Goal: Task Accomplishment & Management: Complete application form

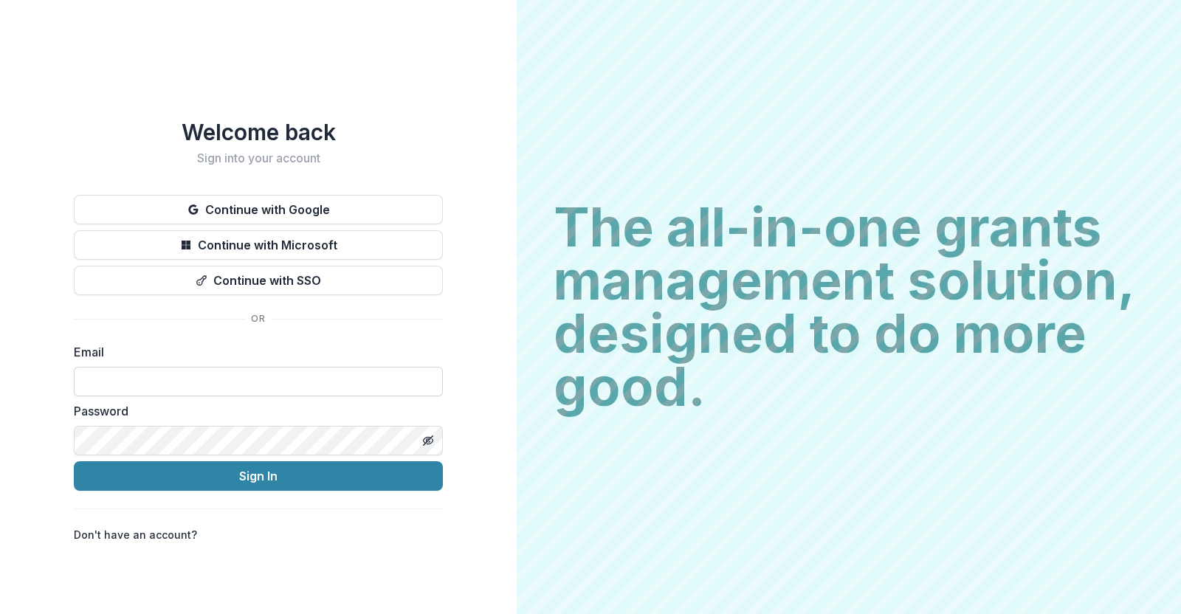
type input "**********"
click at [205, 485] on div "**********" at bounding box center [258, 331] width 369 height 424
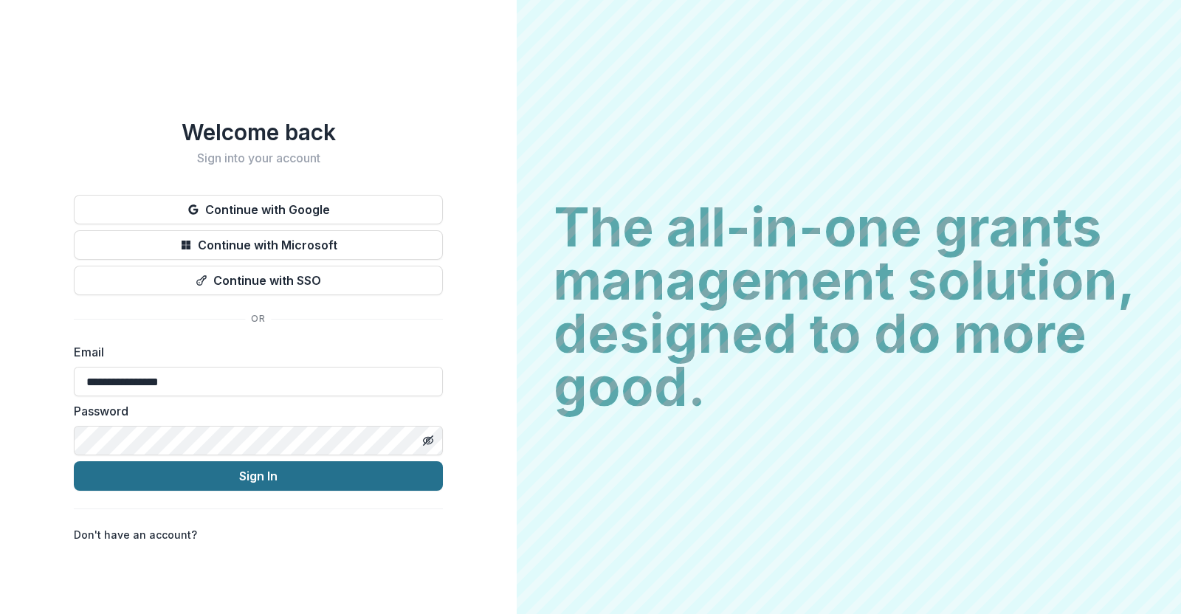
click at [205, 476] on button "Sign In" at bounding box center [258, 476] width 369 height 30
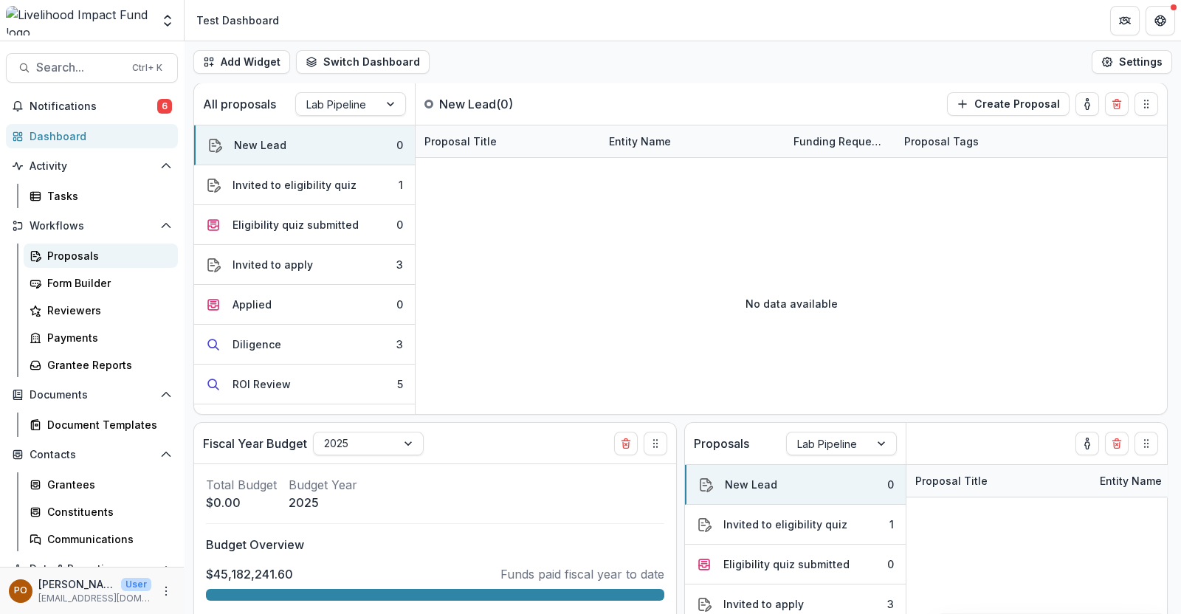
click at [65, 256] on div "Proposals" at bounding box center [106, 256] width 119 height 16
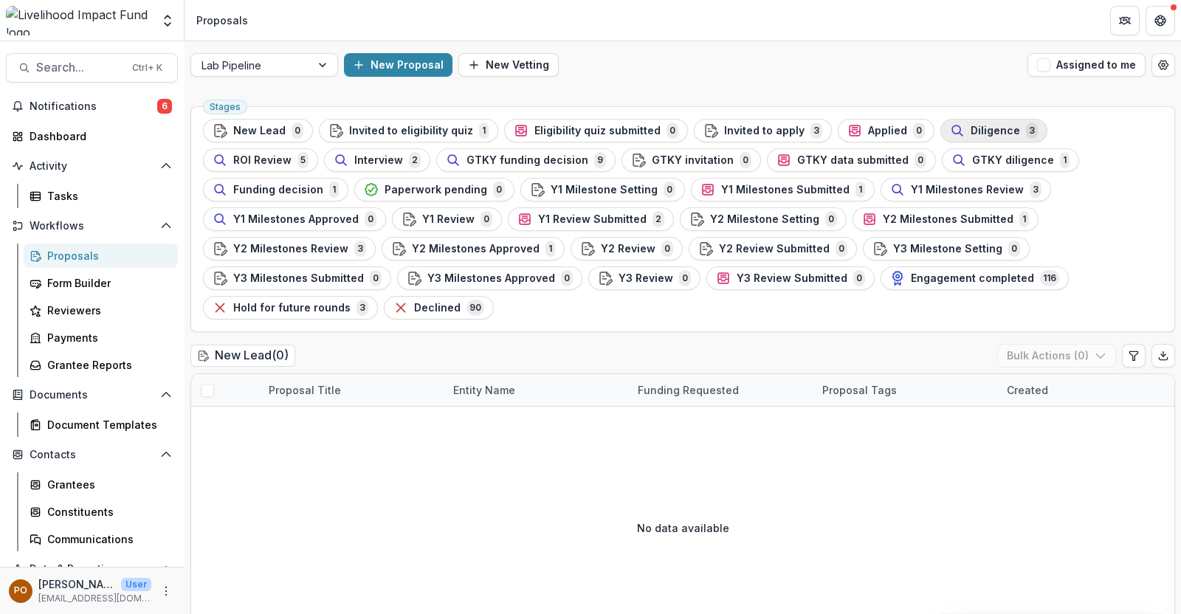
click at [971, 128] on span "Diligence" at bounding box center [995, 131] width 49 height 13
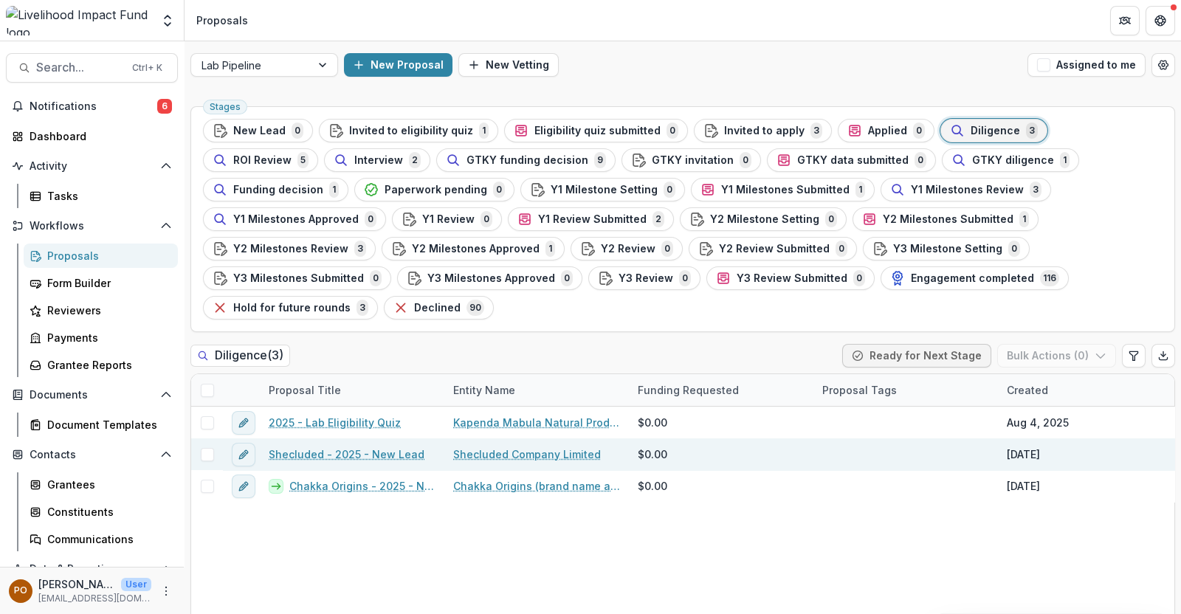
click at [398, 447] on link "Shecluded - 2025 - New Lead" at bounding box center [347, 455] width 156 height 16
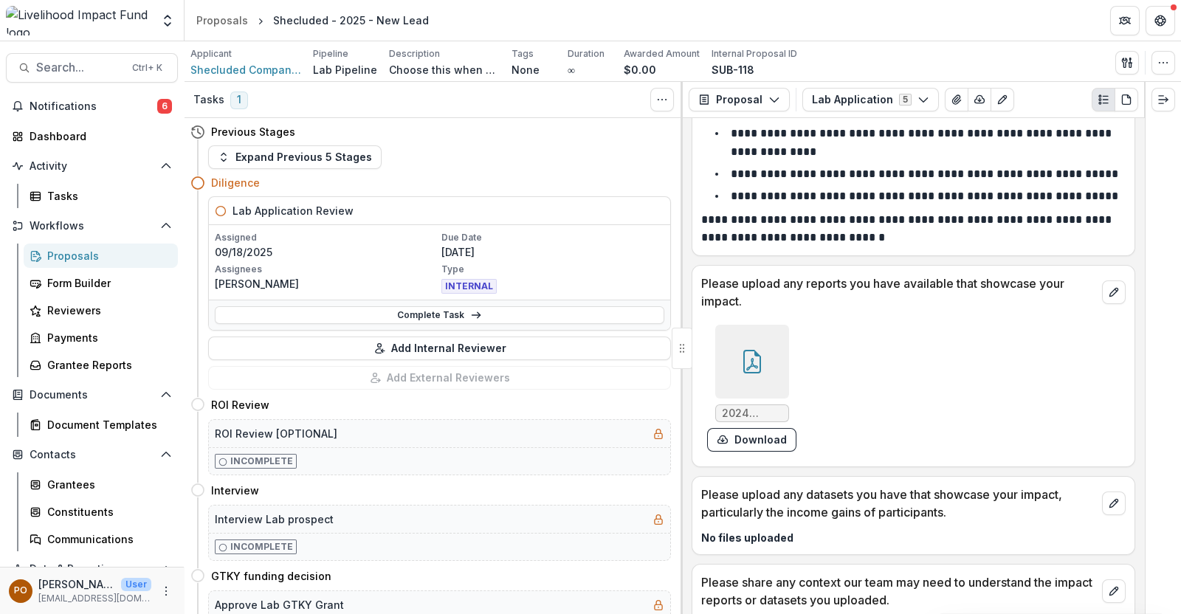
scroll to position [5260, 0]
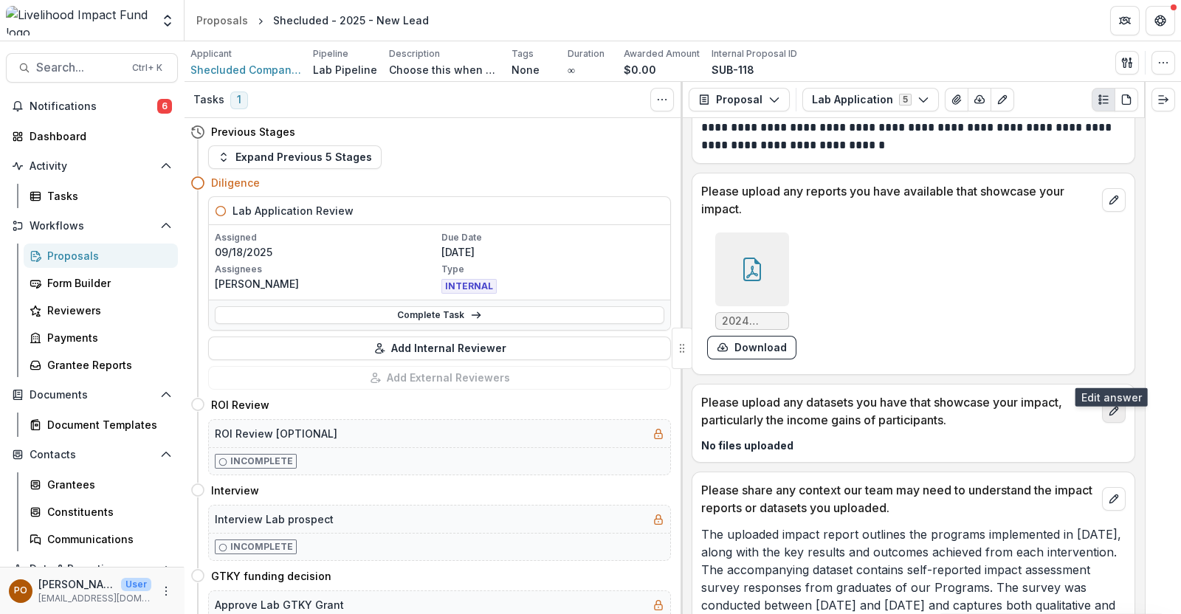
click at [1110, 405] on icon "edit" at bounding box center [1114, 411] width 12 height 12
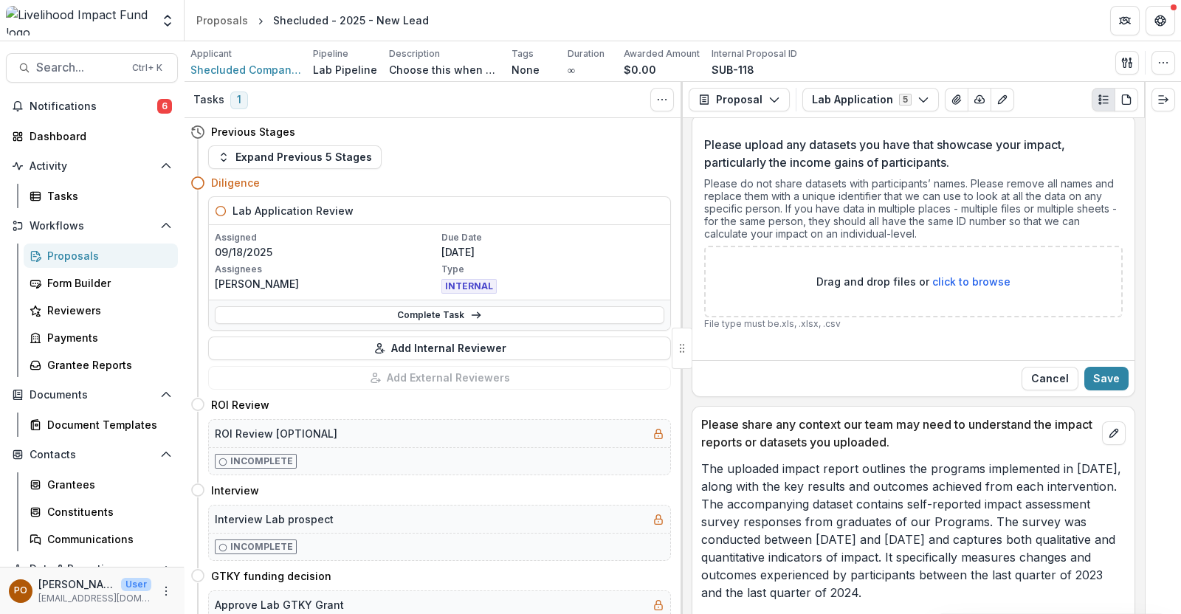
scroll to position [5537, 0]
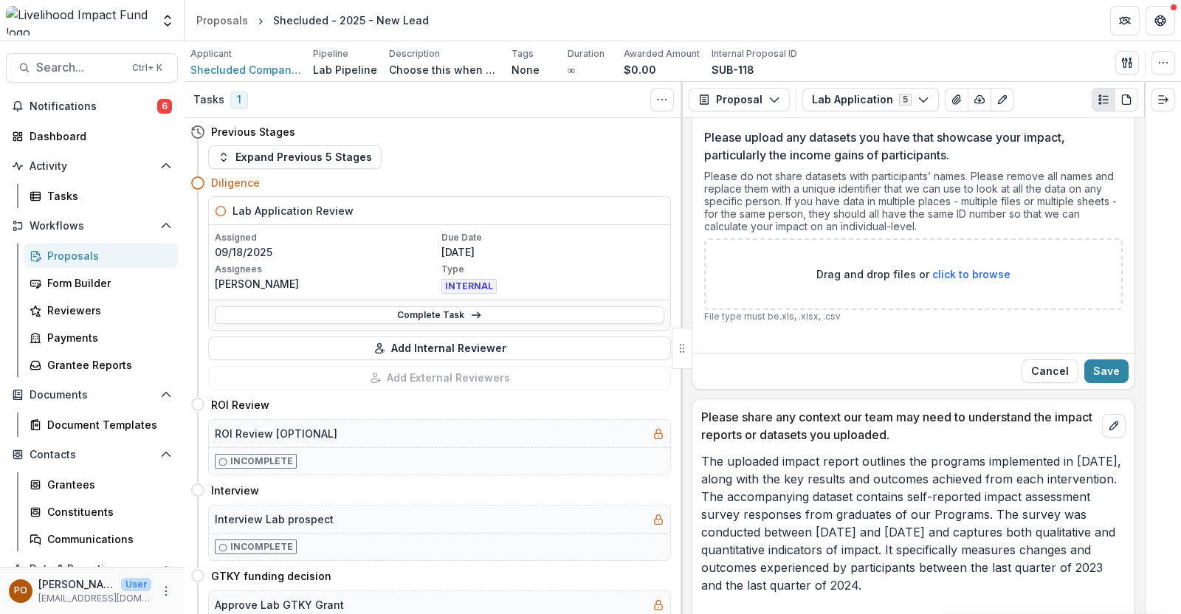
click at [964, 268] on span "click to browse" at bounding box center [972, 274] width 78 height 13
type input "**********"
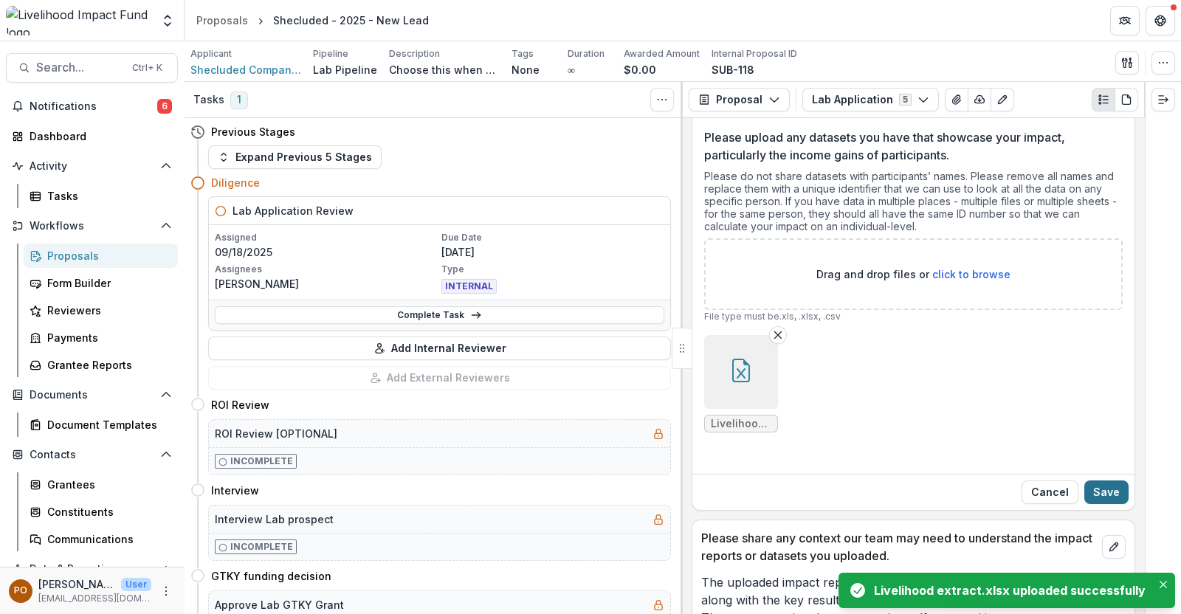
click at [1108, 481] on button "Save" at bounding box center [1107, 493] width 44 height 24
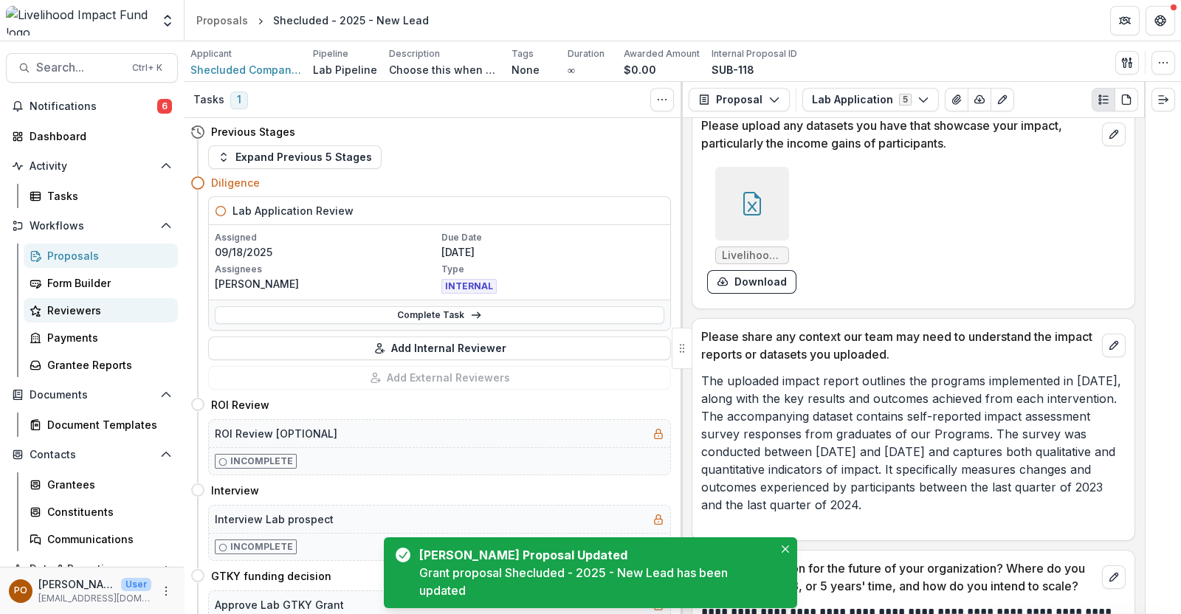
scroll to position [5661, 0]
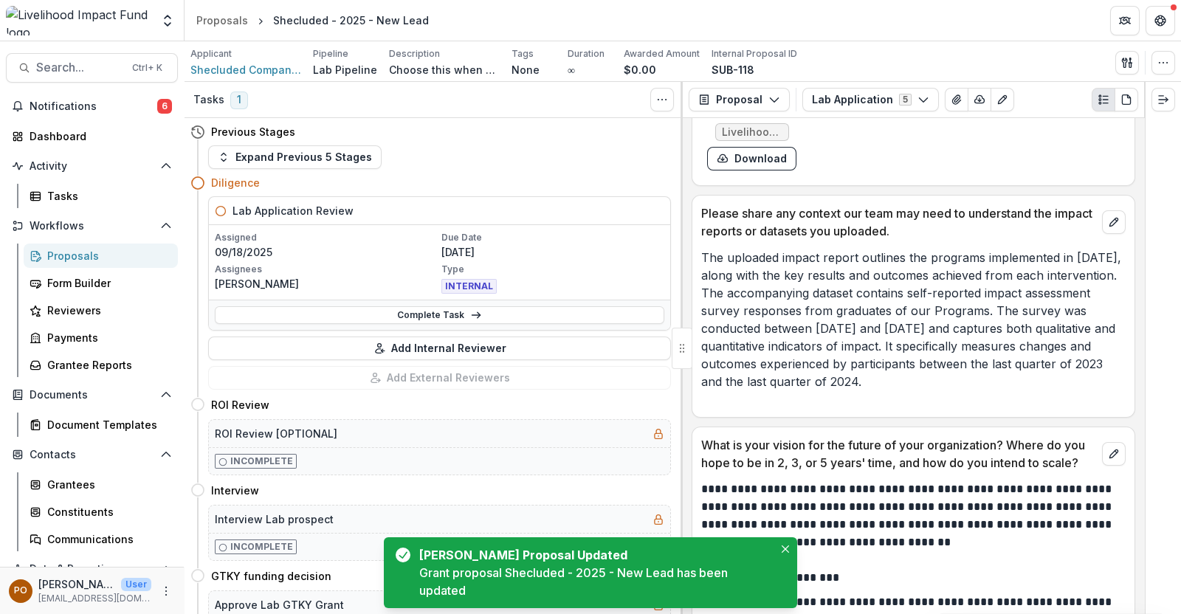
click at [72, 249] on div "Proposals" at bounding box center [106, 256] width 119 height 16
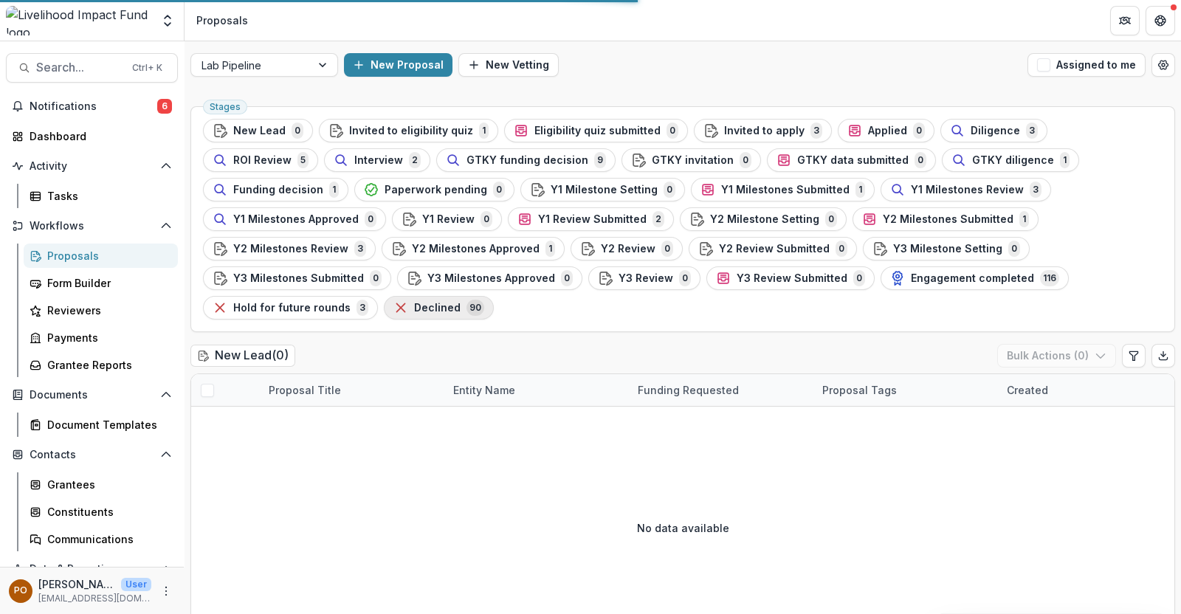
click at [461, 302] on span "Declined" at bounding box center [437, 308] width 47 height 13
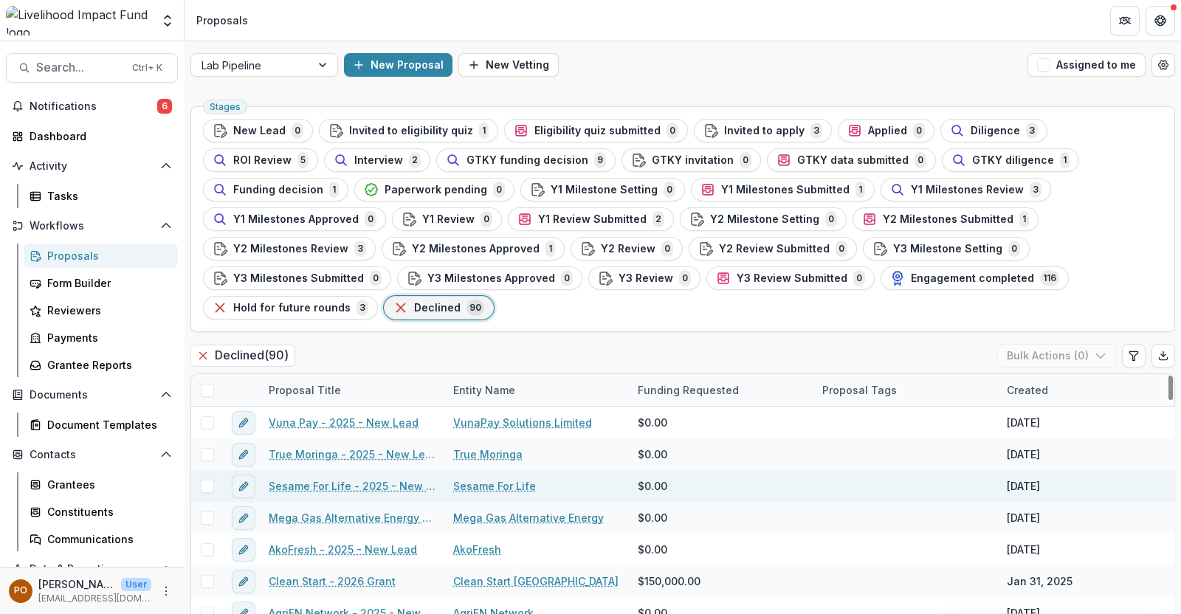
click at [499, 478] on link "Sesame For Life" at bounding box center [494, 486] width 83 height 16
click at [340, 478] on link "Sesame For Life - 2025 - New Lead" at bounding box center [352, 486] width 167 height 16
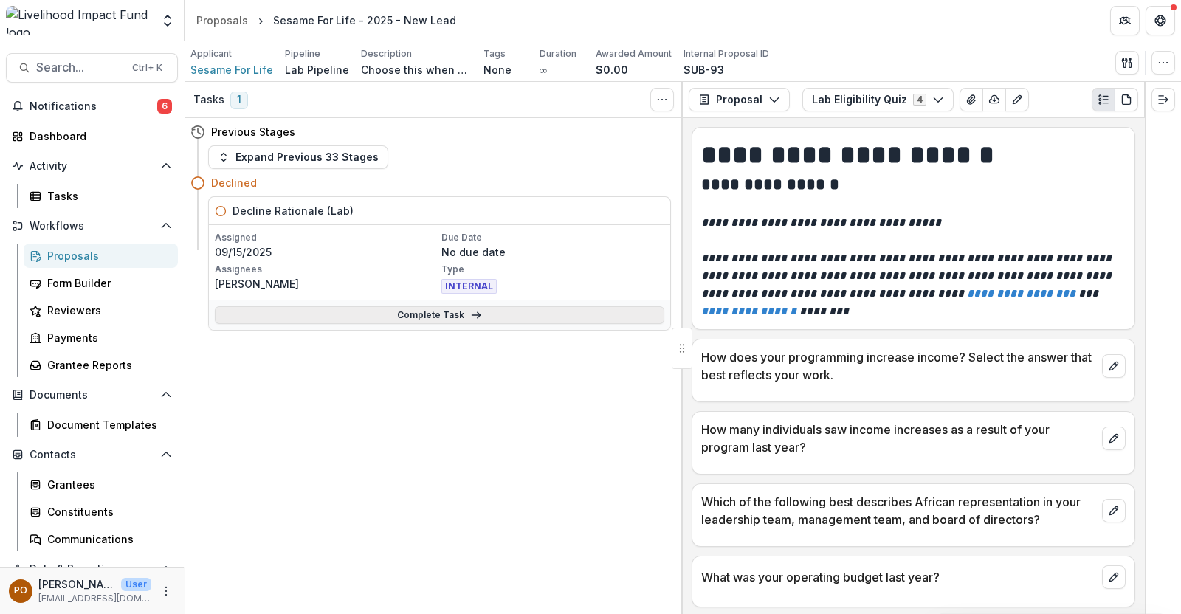
click at [405, 315] on link "Complete Task" at bounding box center [440, 315] width 450 height 18
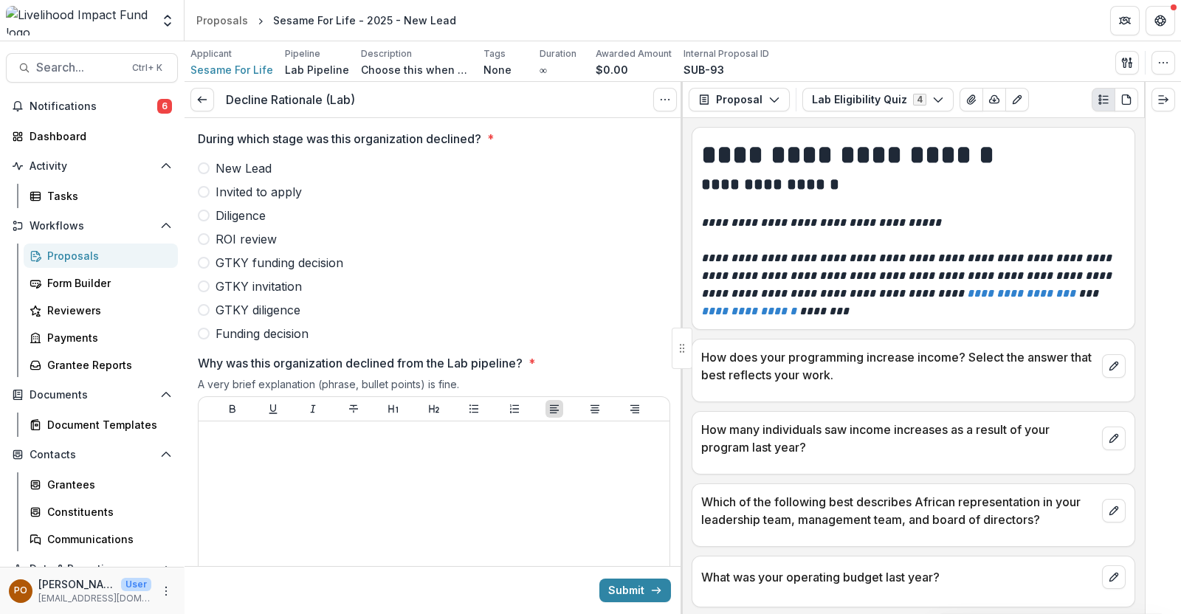
click at [198, 191] on span at bounding box center [204, 192] width 12 height 12
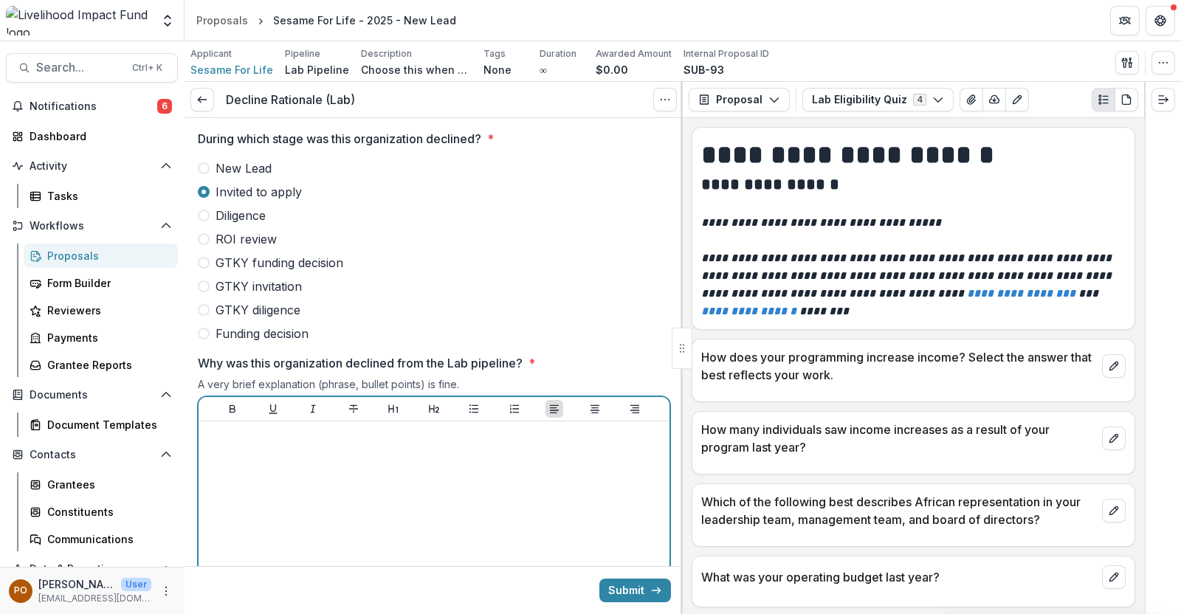
click at [276, 467] on div at bounding box center [434, 539] width 459 height 222
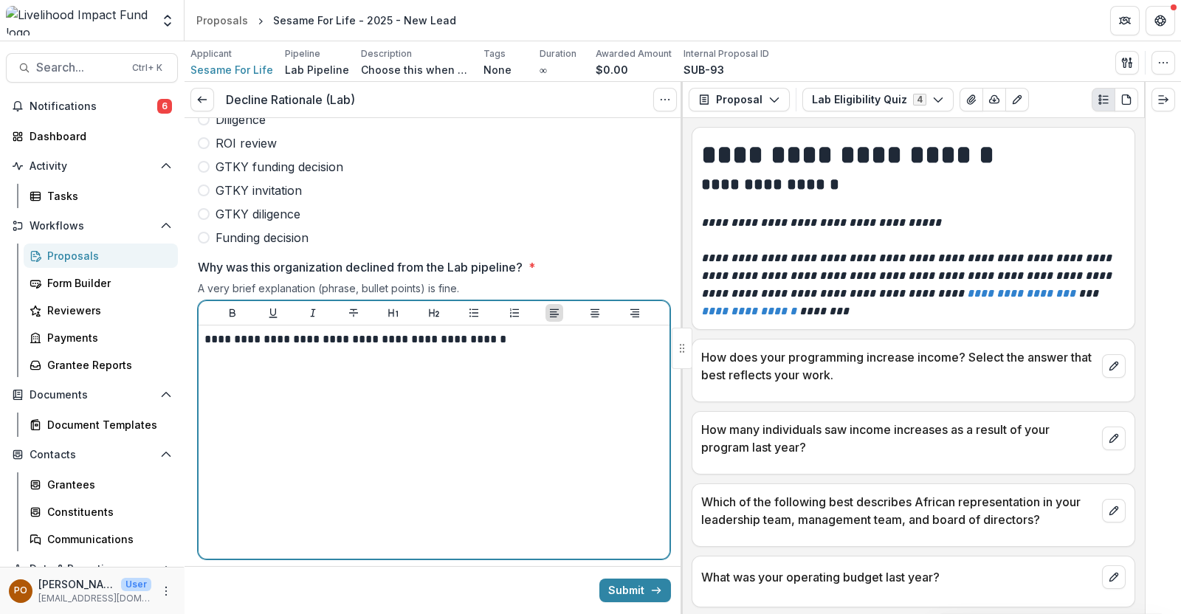
scroll to position [200, 0]
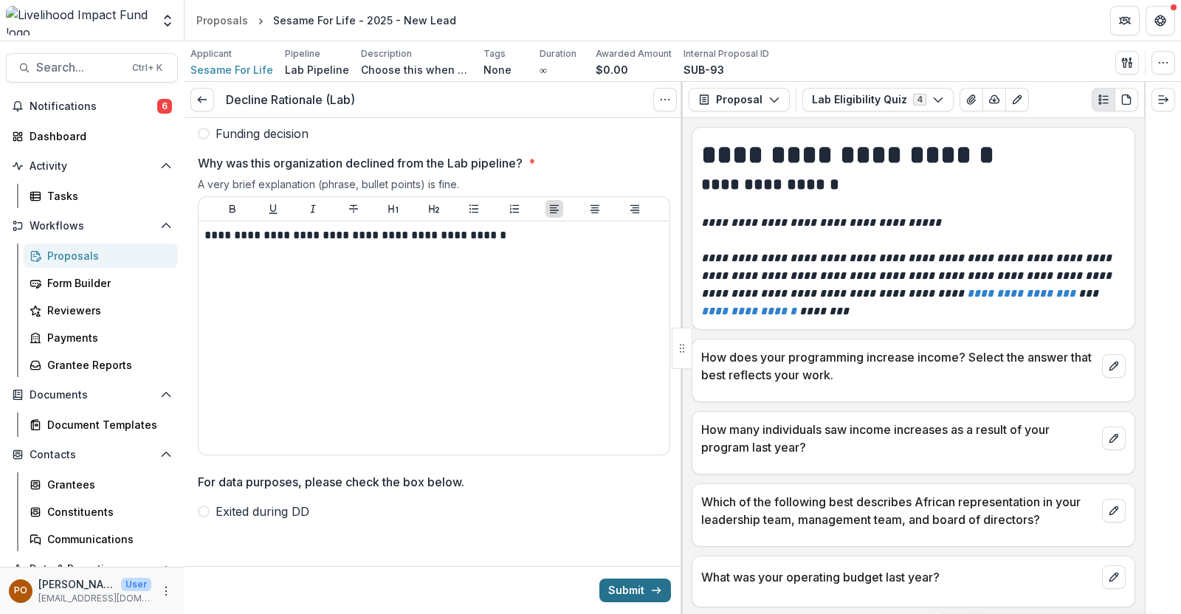
click at [625, 589] on button "Submit" at bounding box center [636, 591] width 72 height 24
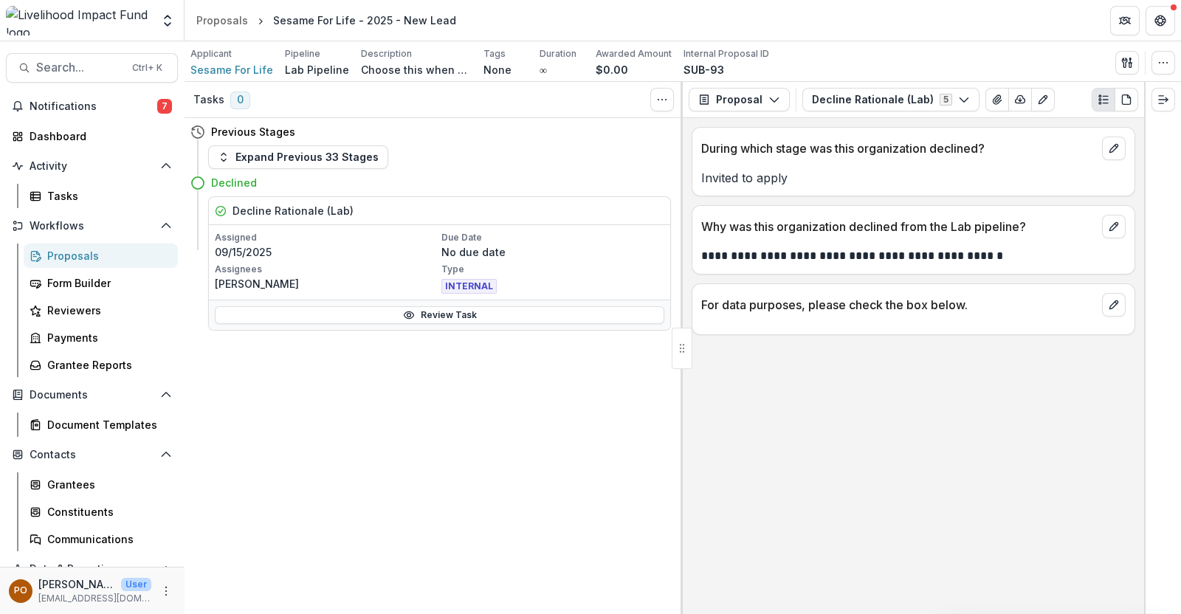
click at [89, 256] on div "Proposals" at bounding box center [106, 256] width 119 height 16
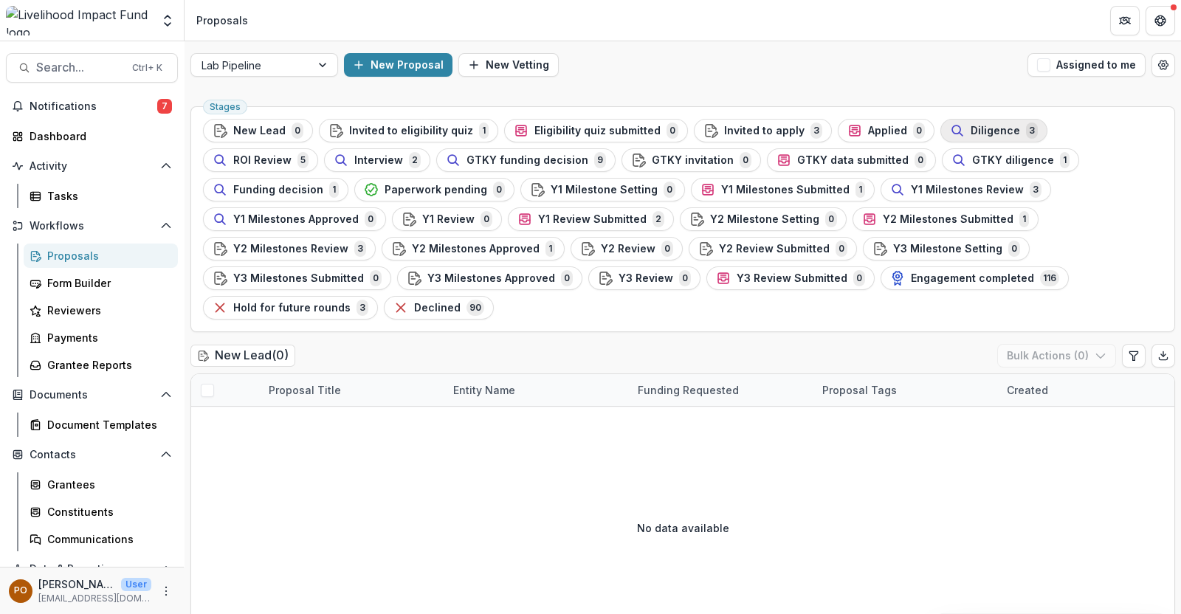
click at [972, 123] on div "Diligence 3" at bounding box center [994, 131] width 88 height 16
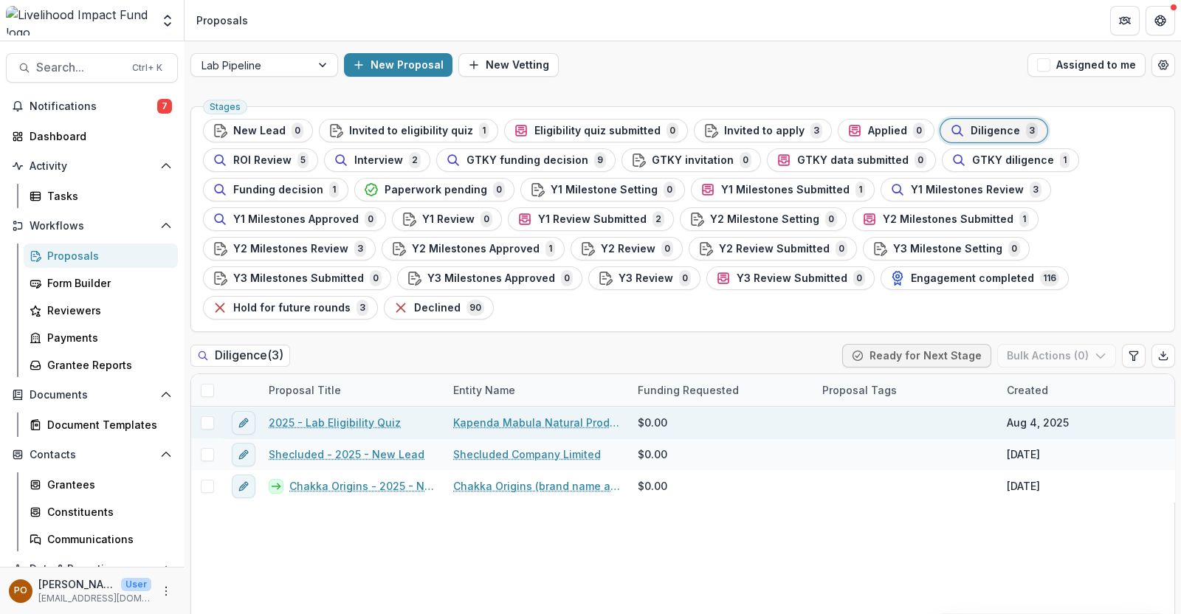
click at [511, 415] on link "Kapenda Mabula Natural Products Ltd" at bounding box center [536, 423] width 167 height 16
click at [512, 415] on link "Kapenda Mabula Natural Products Ltd" at bounding box center [536, 423] width 167 height 16
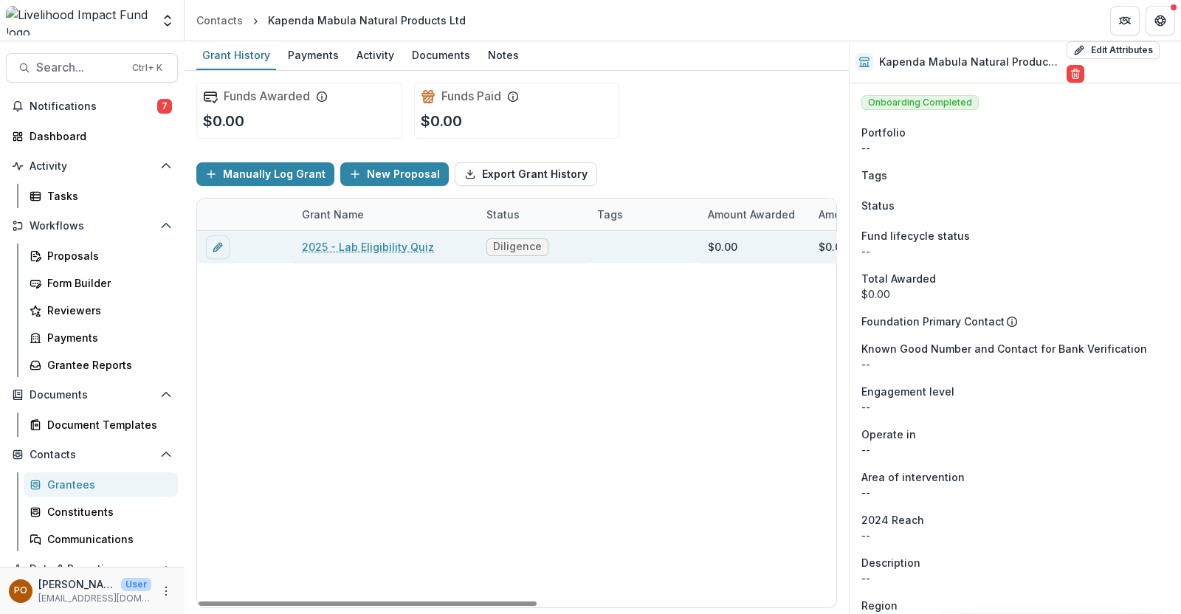
click at [376, 243] on link "2025 - Lab Eligibility Quiz" at bounding box center [368, 247] width 132 height 16
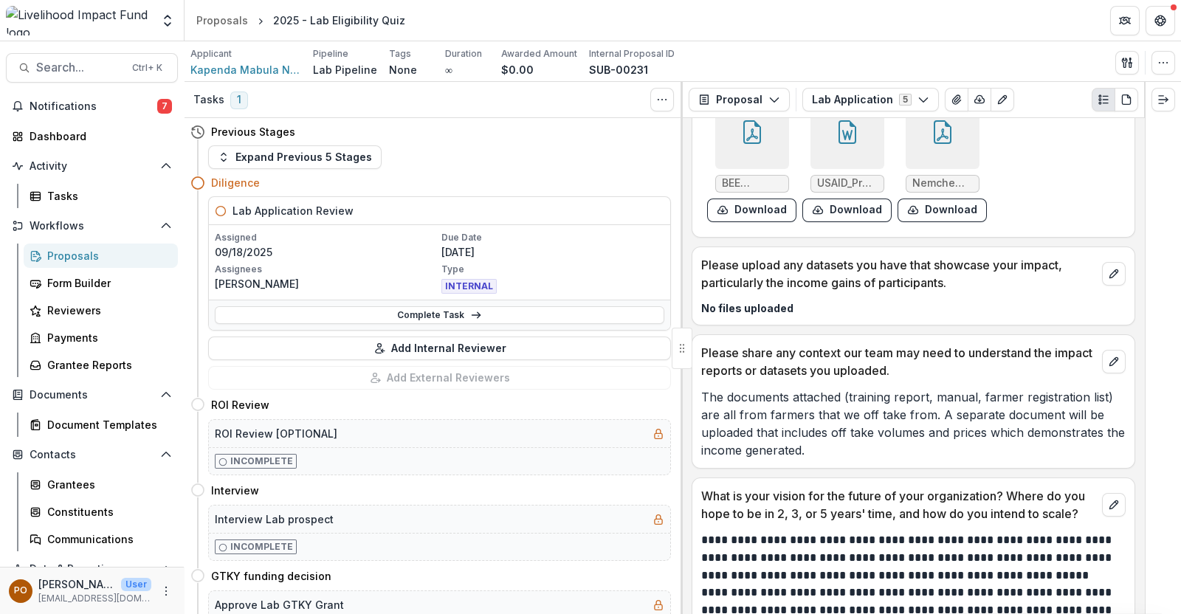
scroll to position [4061, 0]
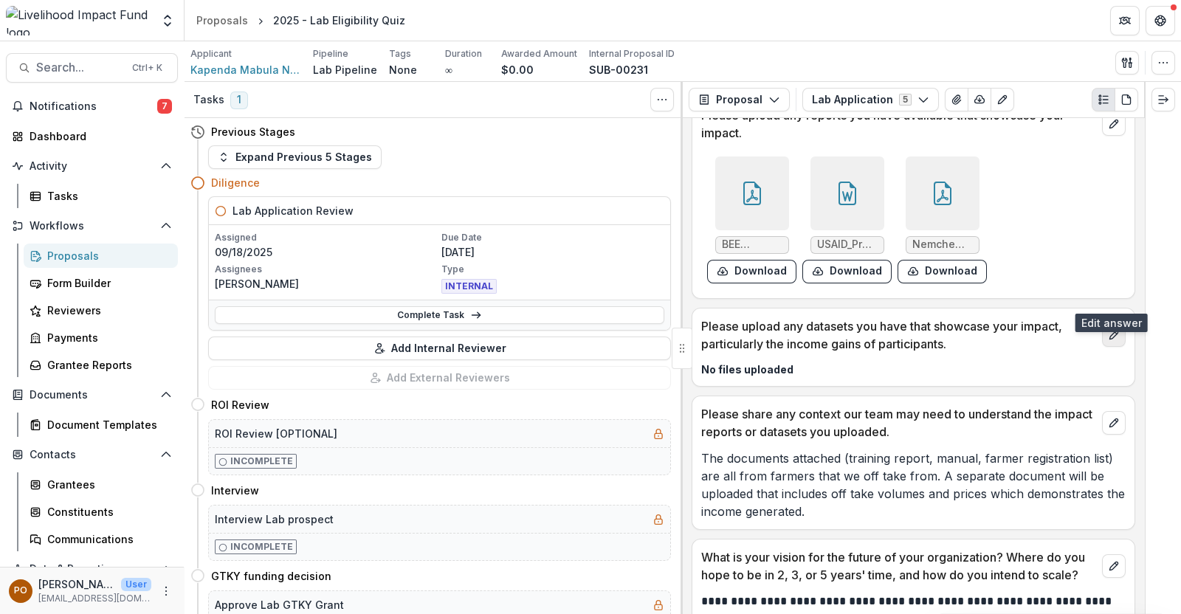
click at [1108, 329] on icon "edit" at bounding box center [1114, 335] width 12 height 12
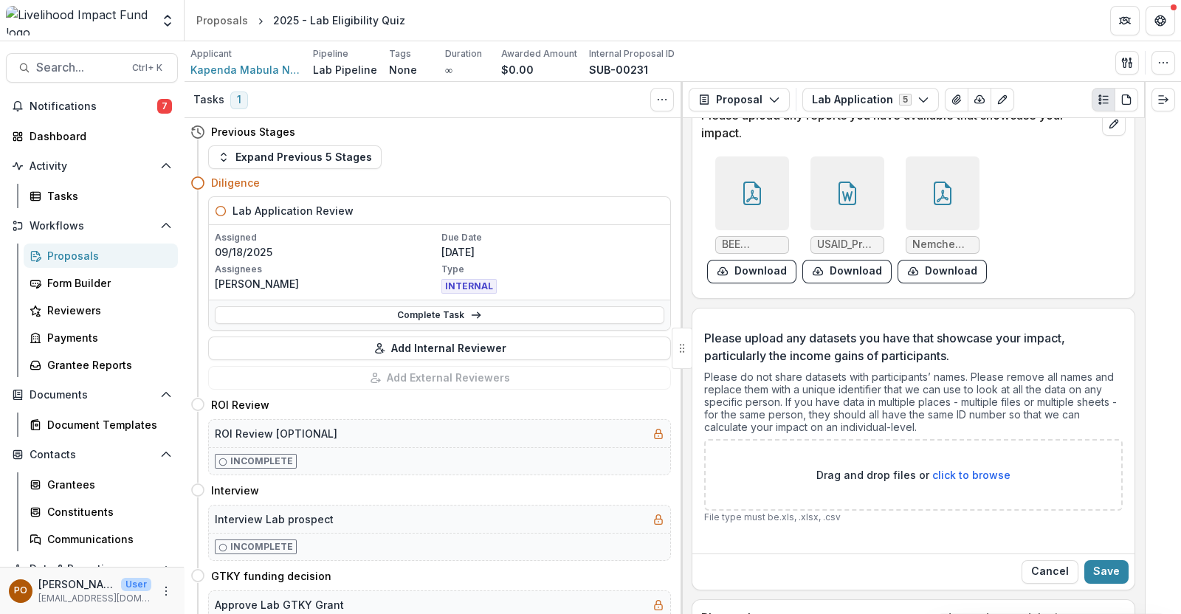
click at [941, 469] on span "click to browse" at bounding box center [972, 475] width 78 height 13
type input "**********"
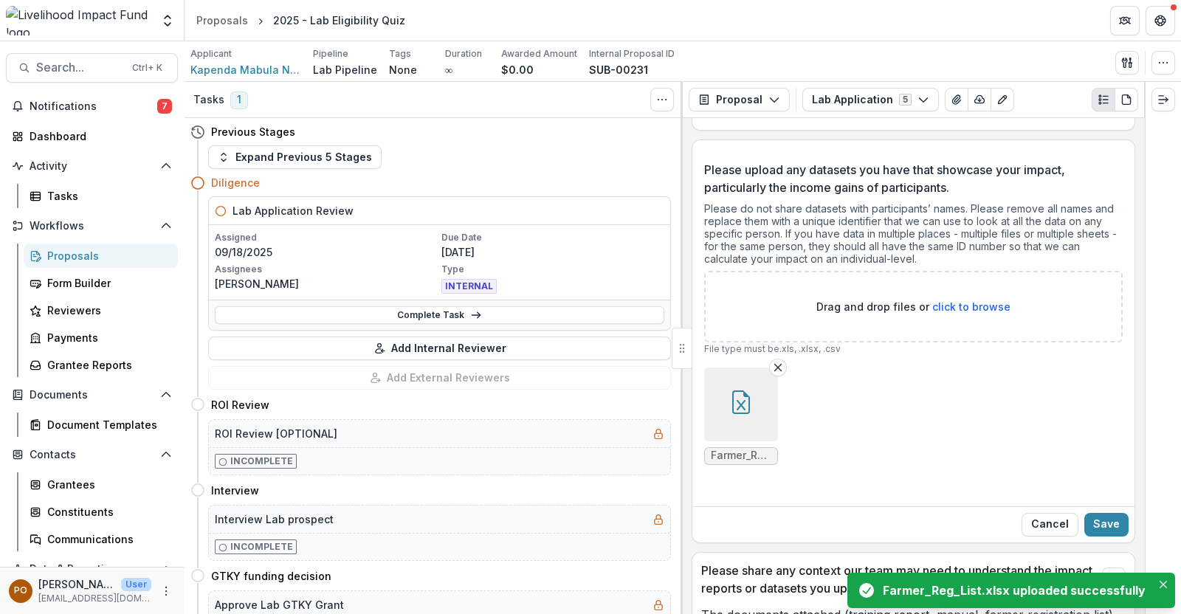
scroll to position [4430, 0]
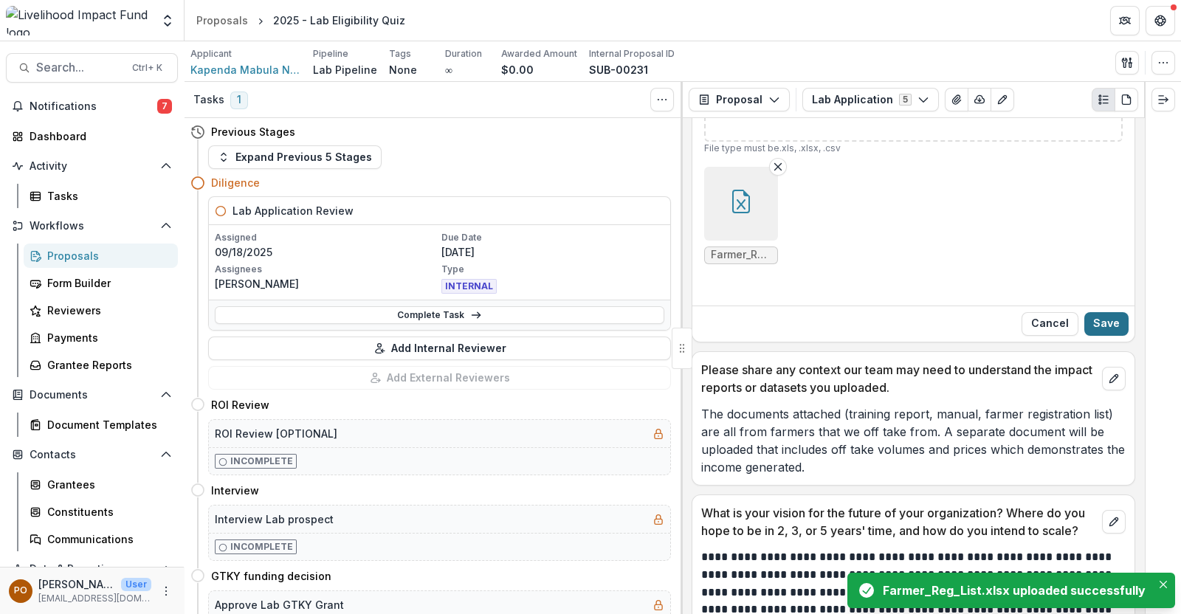
click at [1108, 312] on button "Save" at bounding box center [1107, 324] width 44 height 24
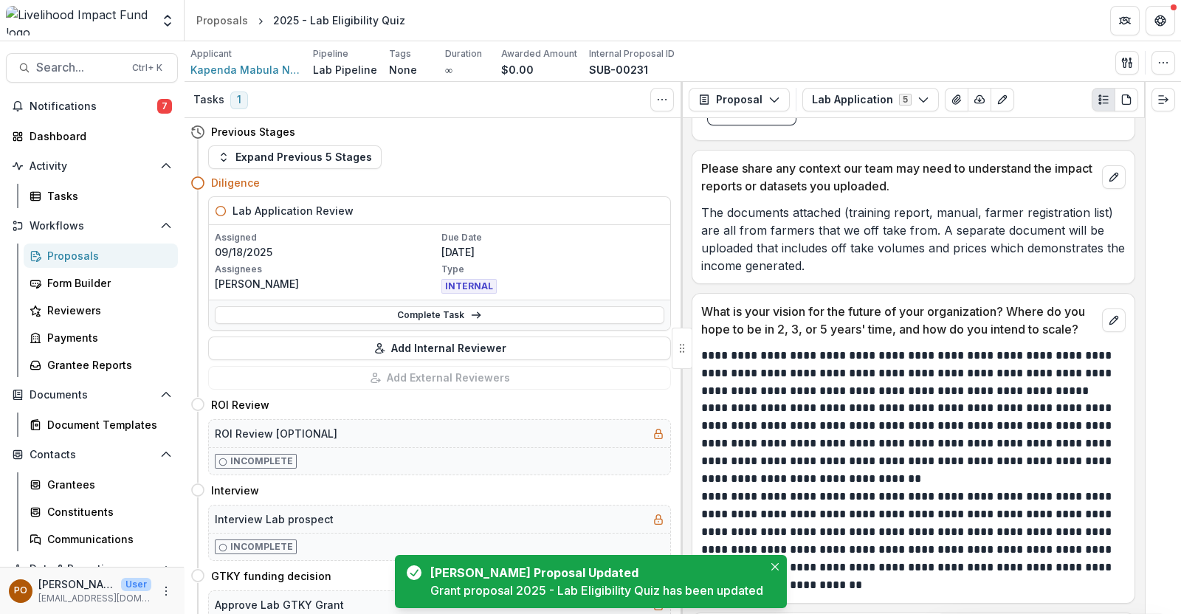
scroll to position [4554, 0]
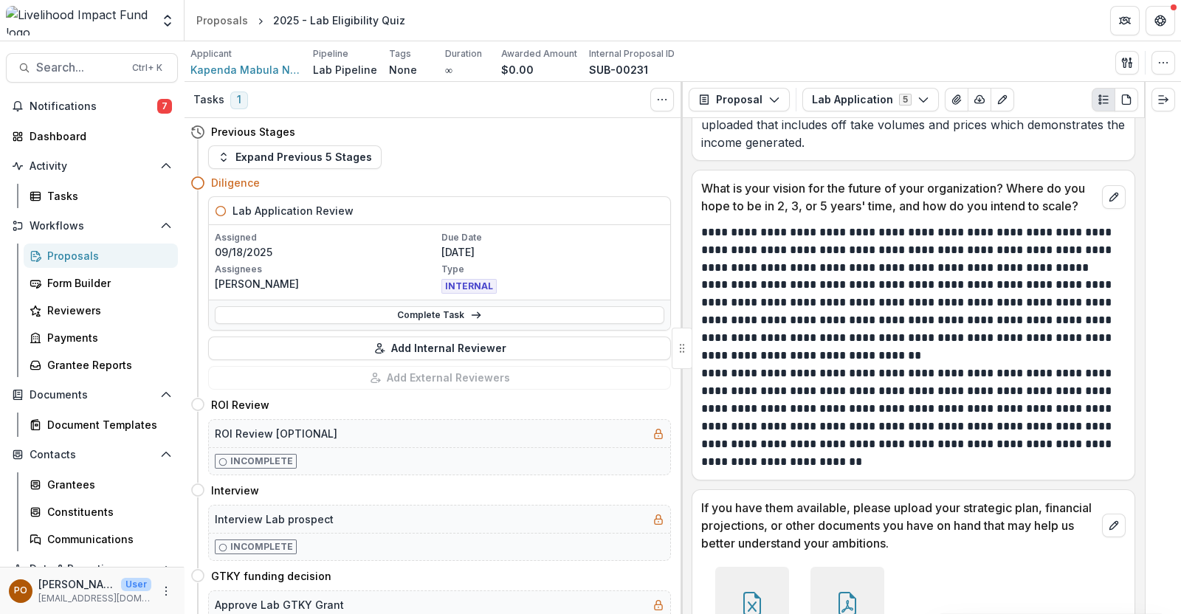
click at [90, 89] on div "Search... Ctrl + K Notifications 7 Dashboard Activity Tasks Workflows Proposals…" at bounding box center [92, 327] width 185 height 573
click at [87, 95] on button "Notifications 7" at bounding box center [92, 107] width 172 height 24
click at [92, 256] on div "Proposals" at bounding box center [106, 256] width 119 height 16
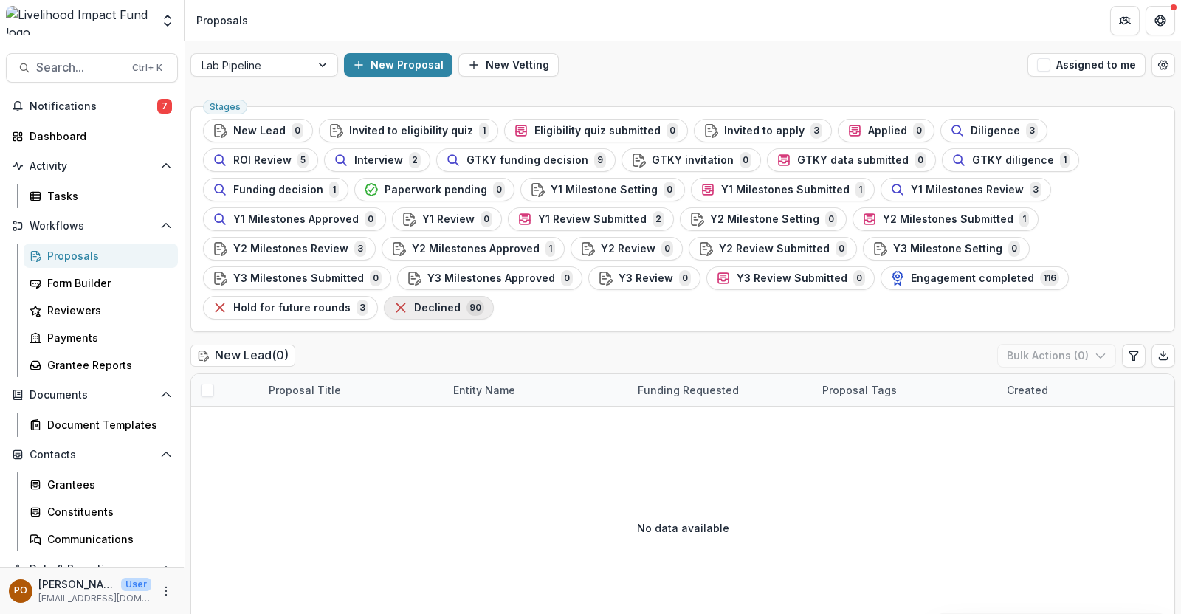
click at [461, 302] on span "Declined" at bounding box center [437, 308] width 47 height 13
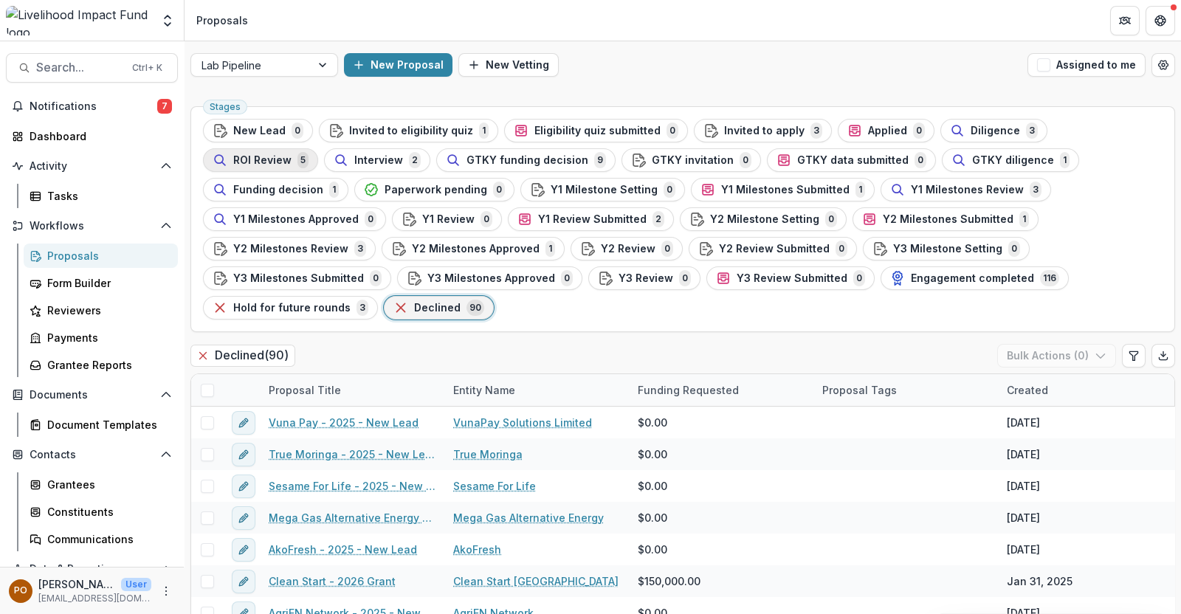
click at [318, 148] on button "ROI Review 5" at bounding box center [260, 160] width 115 height 24
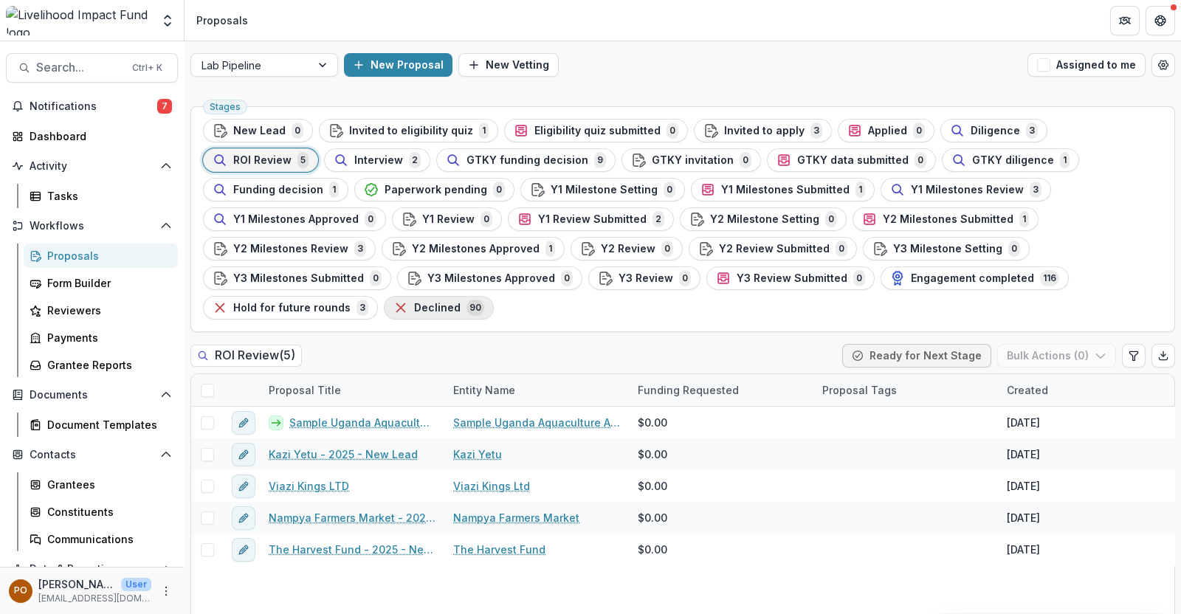
click at [461, 302] on span "Declined" at bounding box center [437, 308] width 47 height 13
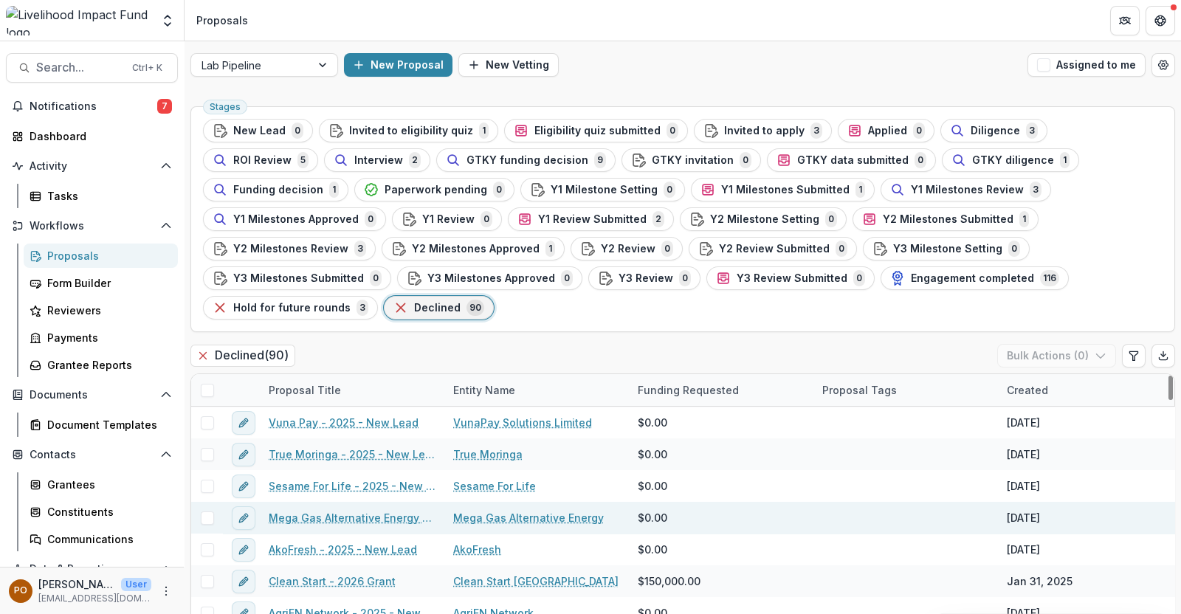
click at [486, 510] on link "Mega Gas Alternative Energy" at bounding box center [528, 518] width 151 height 16
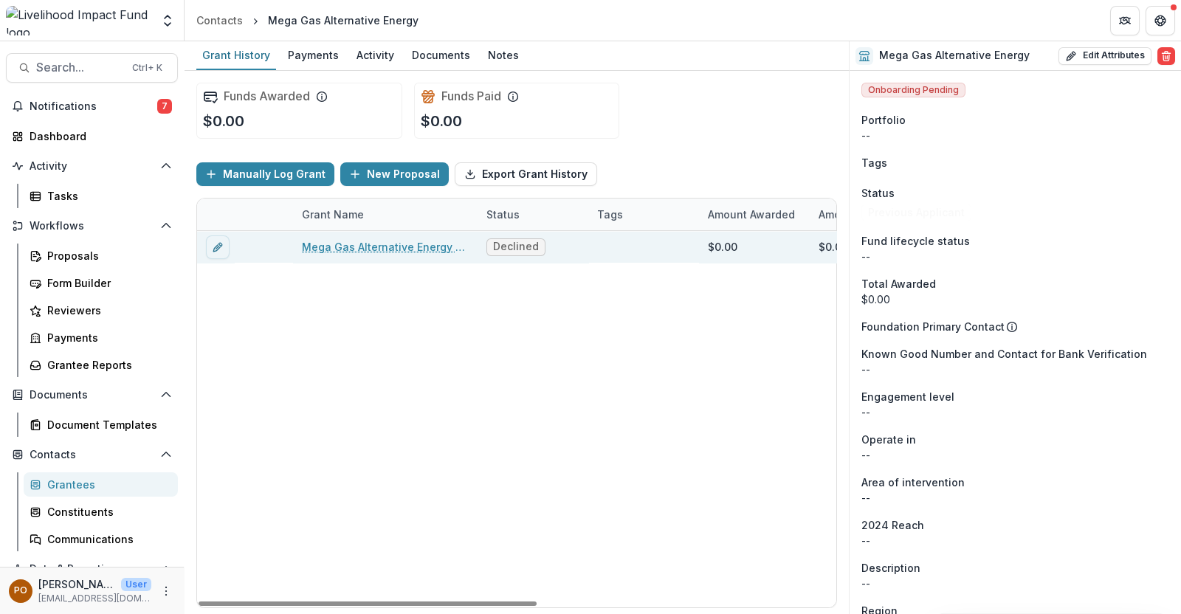
click at [374, 249] on link "Mega Gas Alternative Energy - 2025 - New Lead" at bounding box center [385, 247] width 167 height 16
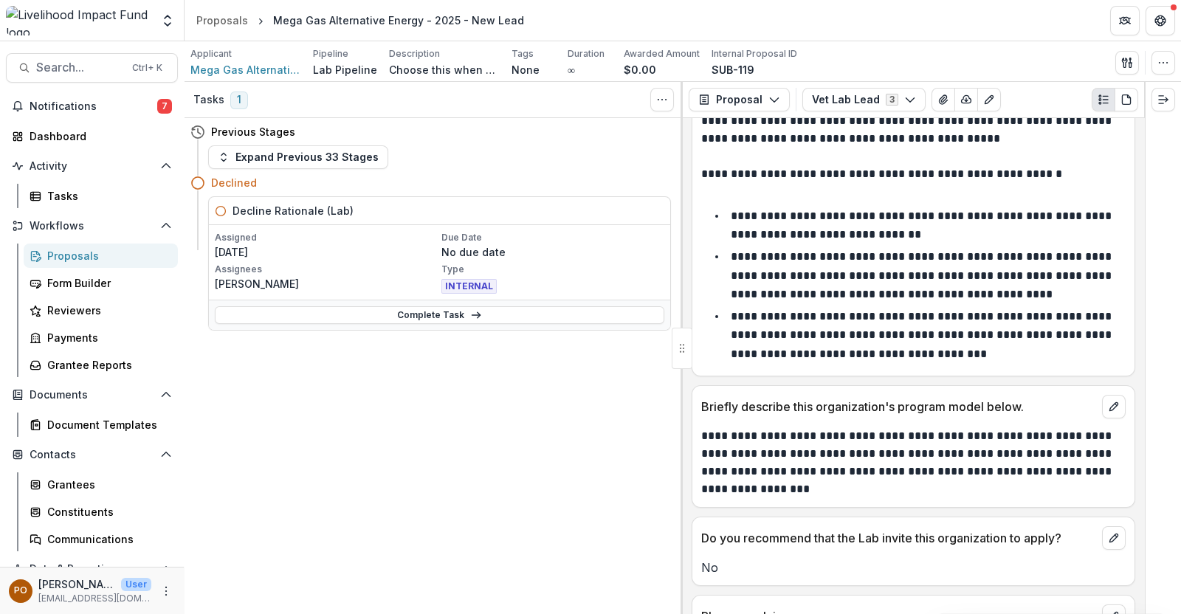
scroll to position [117, 0]
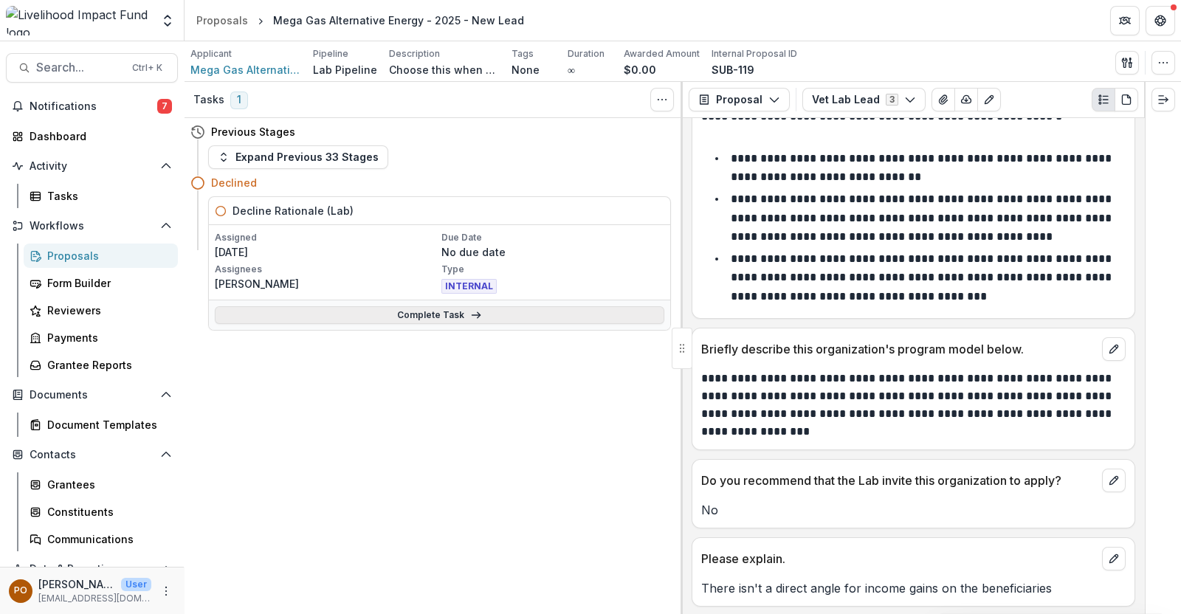
click at [431, 315] on link "Complete Task" at bounding box center [440, 315] width 450 height 18
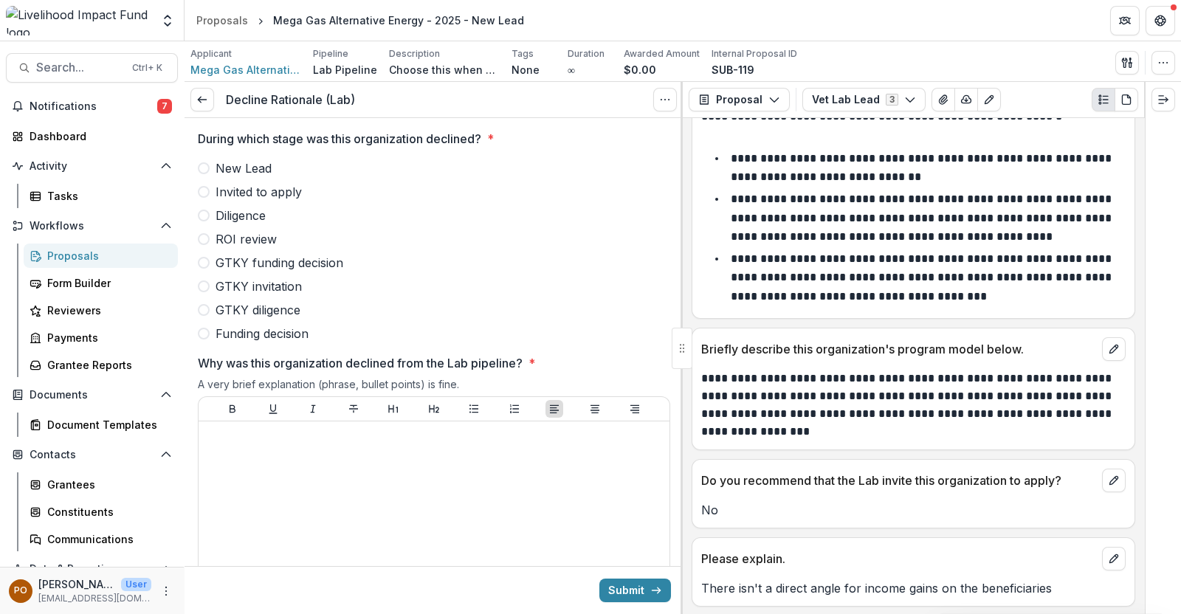
click at [207, 166] on span at bounding box center [204, 168] width 12 height 12
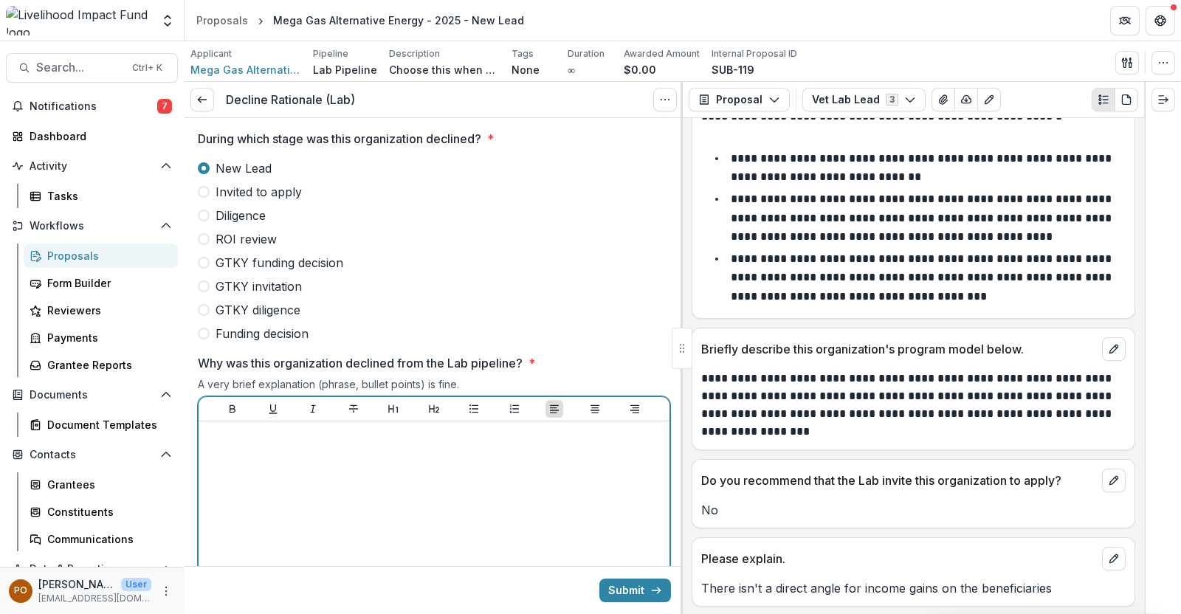
click at [312, 461] on div at bounding box center [434, 539] width 459 height 222
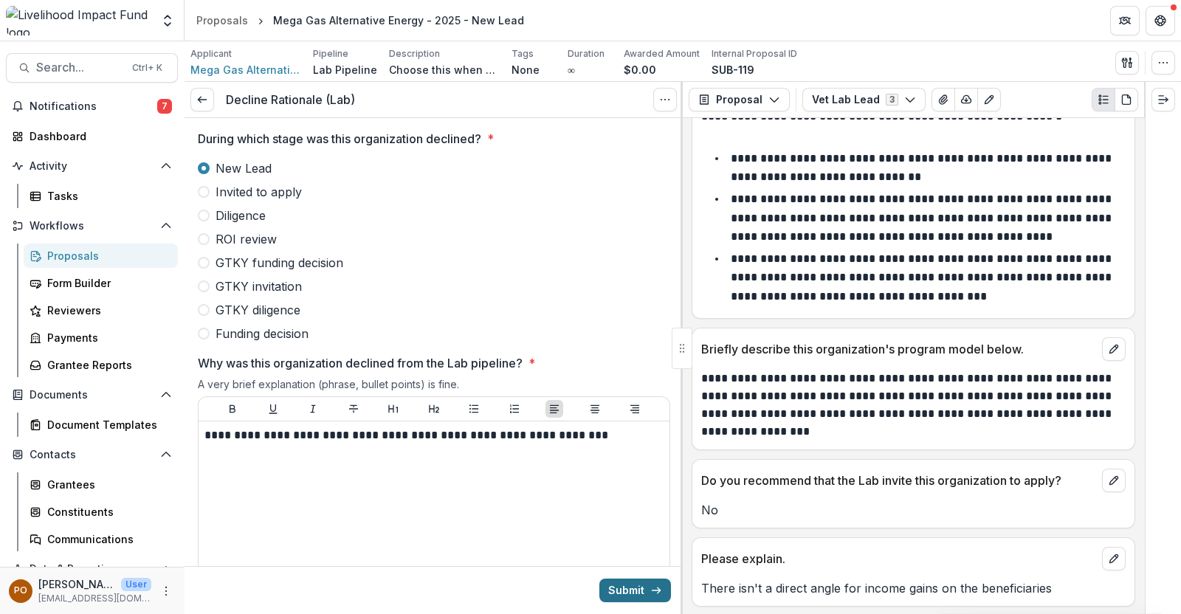
click at [615, 588] on button "Submit" at bounding box center [636, 591] width 72 height 24
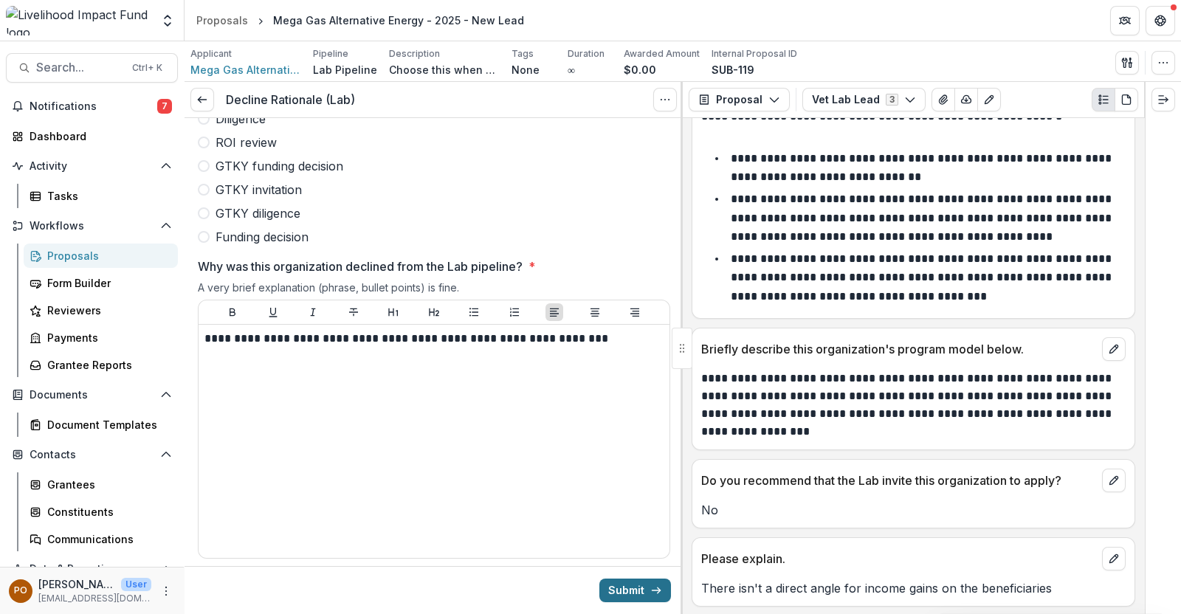
click at [615, 588] on button "Submit" at bounding box center [636, 591] width 72 height 24
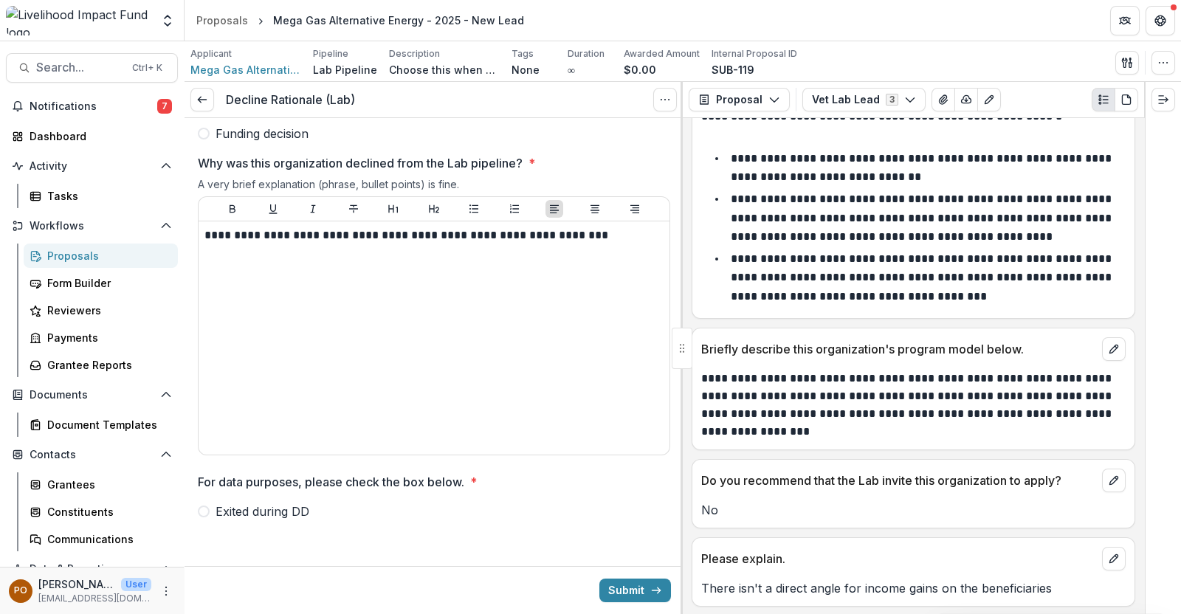
click at [198, 511] on span at bounding box center [204, 512] width 12 height 12
click at [621, 585] on button "Submit" at bounding box center [636, 591] width 72 height 24
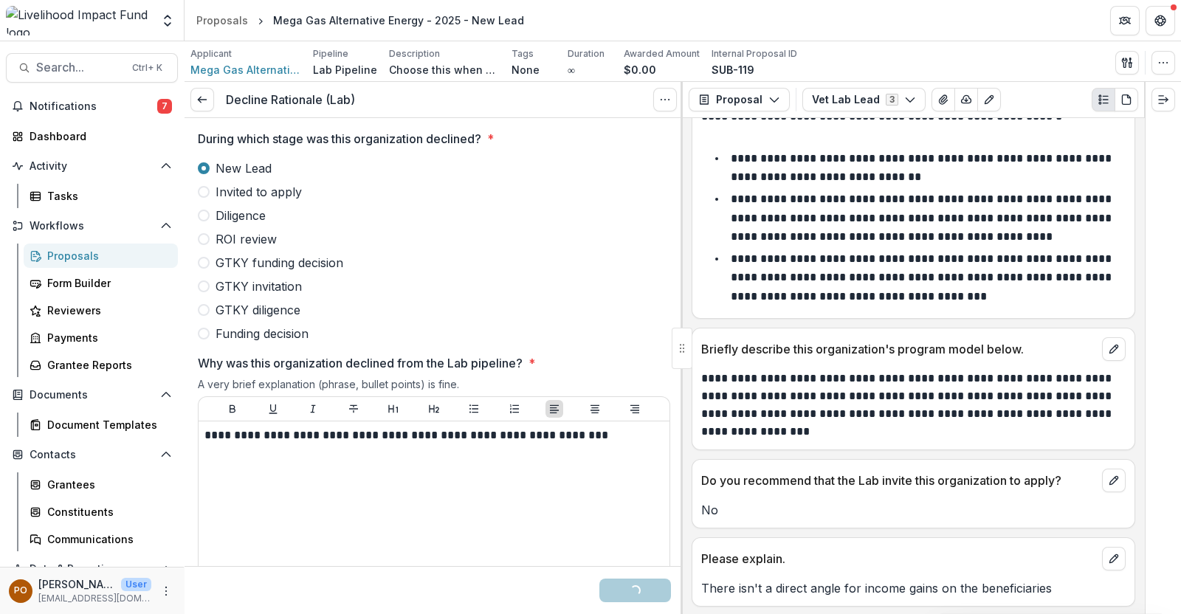
scroll to position [0, 0]
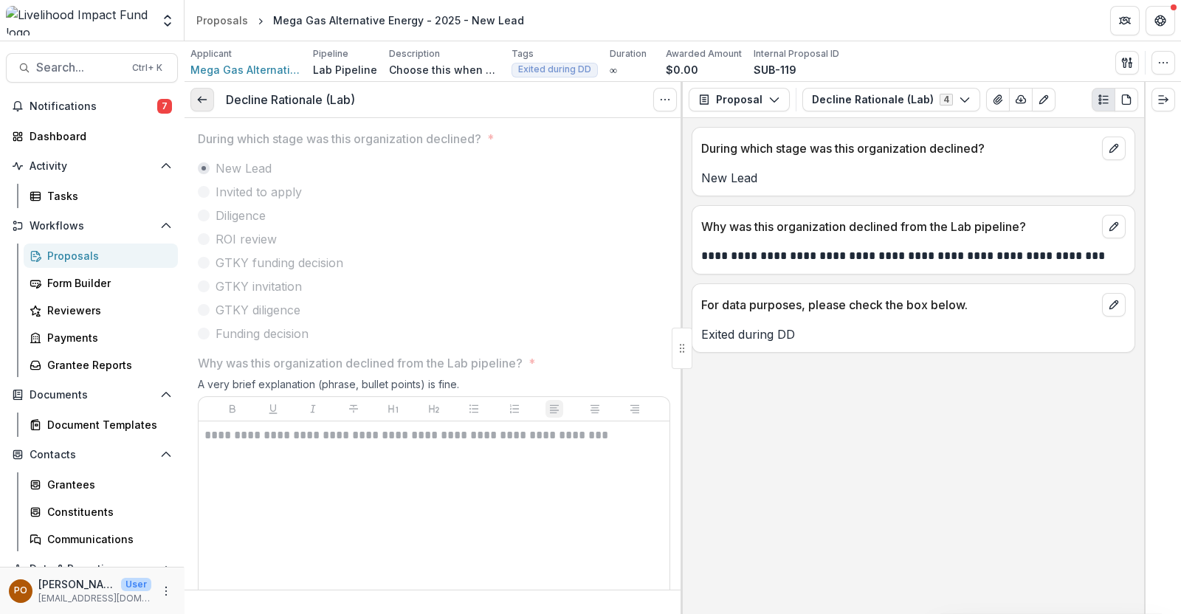
click at [199, 99] on polyline at bounding box center [199, 100] width 3 height 6
click at [74, 256] on div "Proposals" at bounding box center [106, 256] width 119 height 16
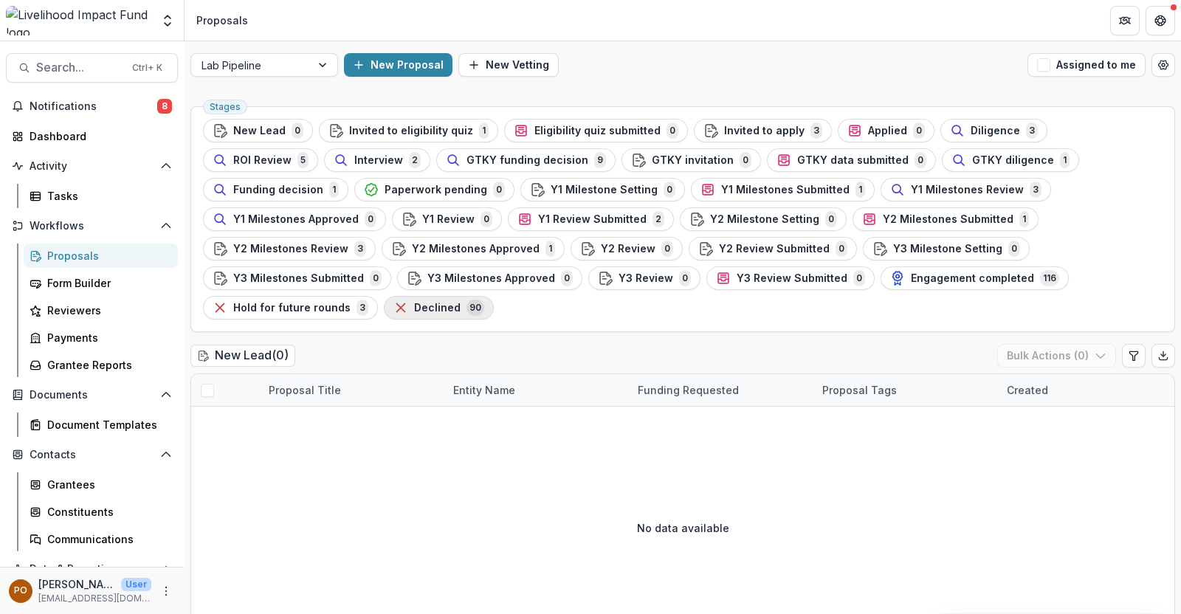
click at [484, 300] on div "Declined 90" at bounding box center [439, 308] width 91 height 16
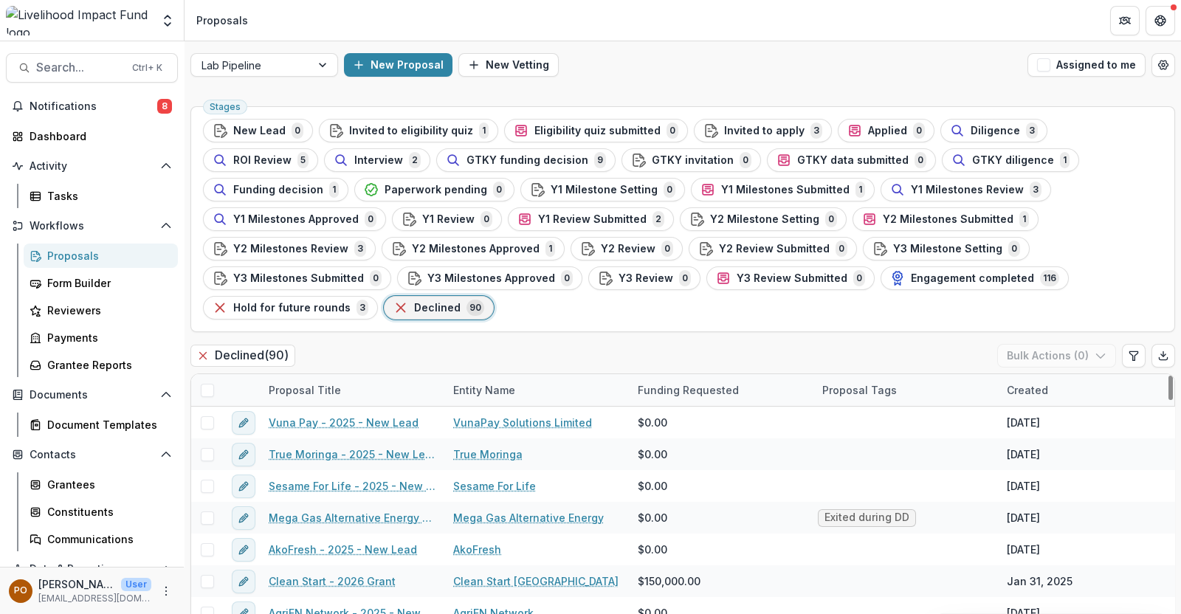
scroll to position [92, 0]
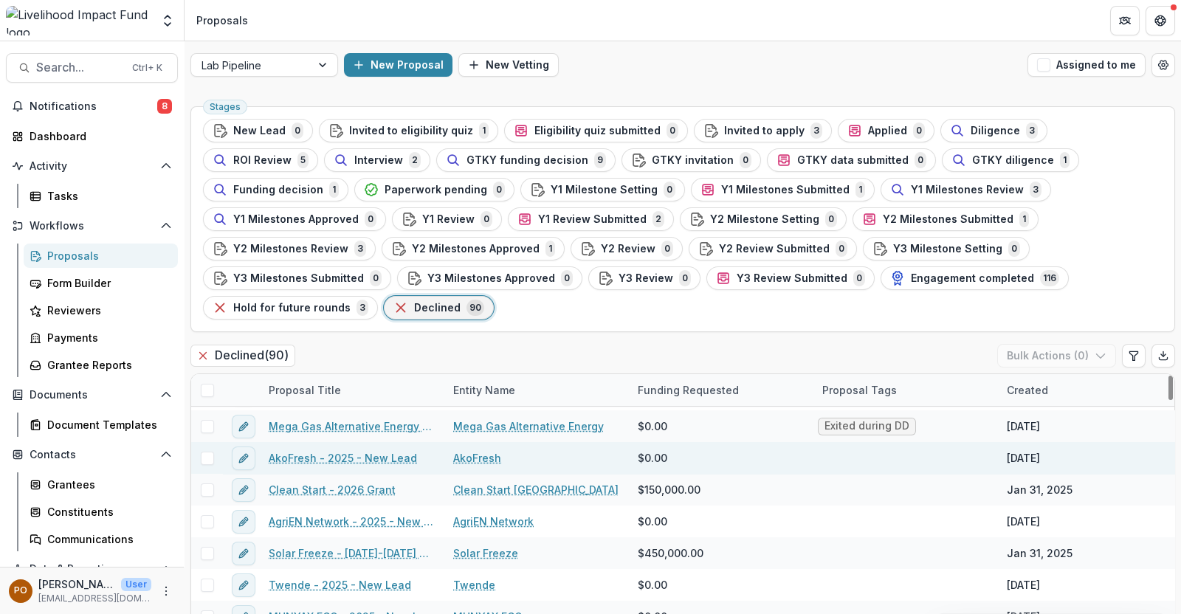
click at [360, 450] on link "AkoFresh - 2025 - New Lead" at bounding box center [343, 458] width 148 height 16
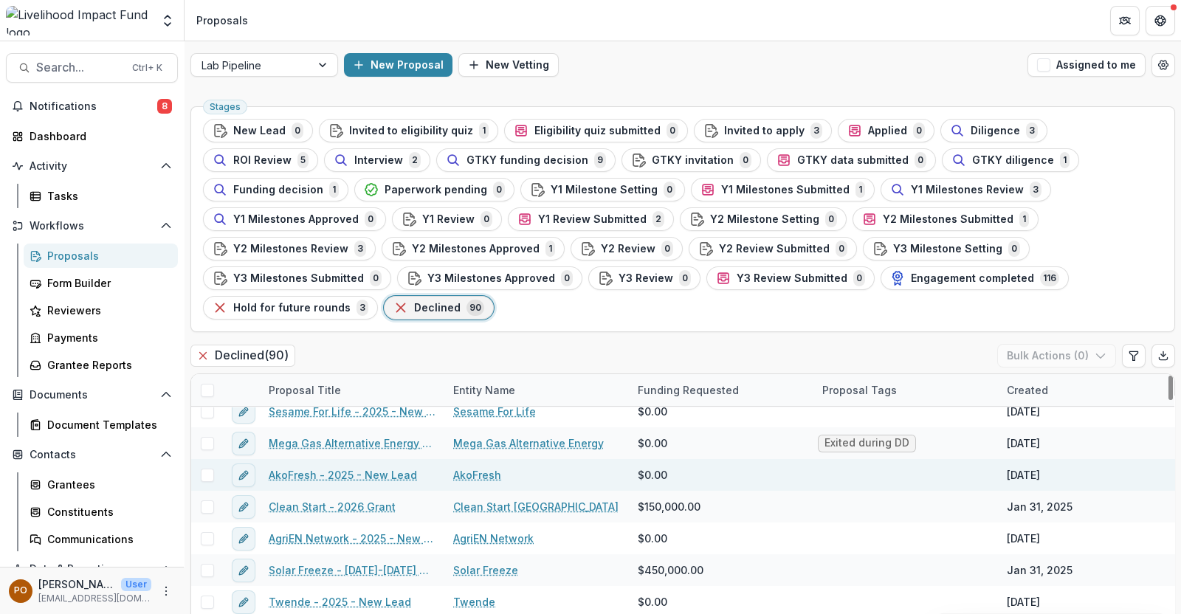
scroll to position [92, 0]
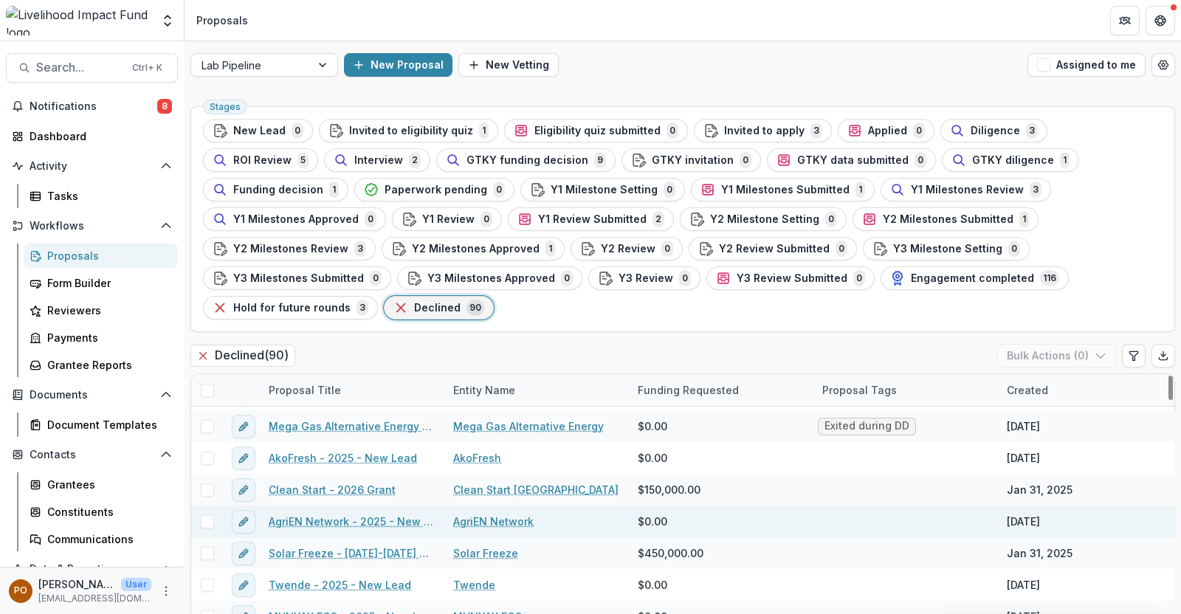
click at [478, 514] on link "AgriEN Network" at bounding box center [493, 522] width 80 height 16
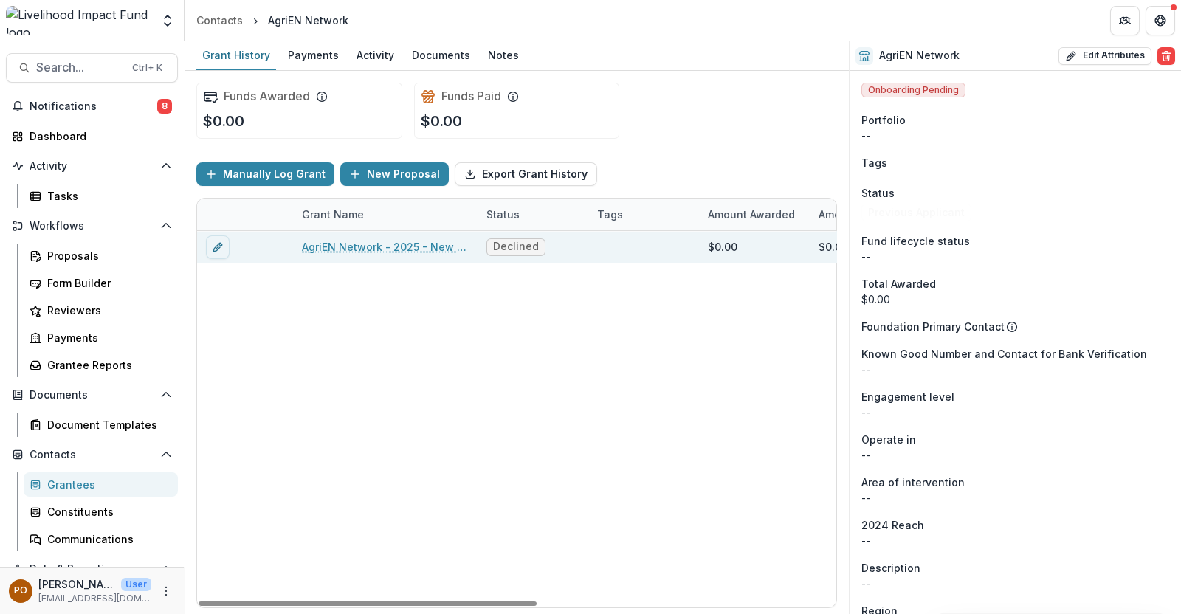
click at [356, 247] on link "AgriEN Network - 2025 - New Lead" at bounding box center [385, 247] width 167 height 16
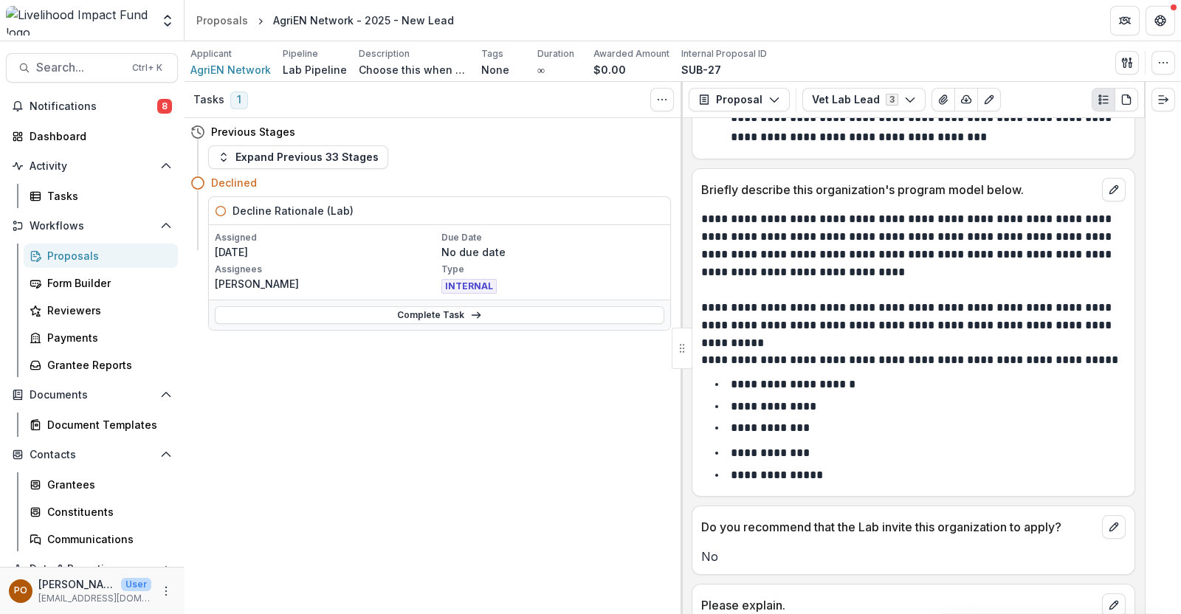
scroll to position [323, 0]
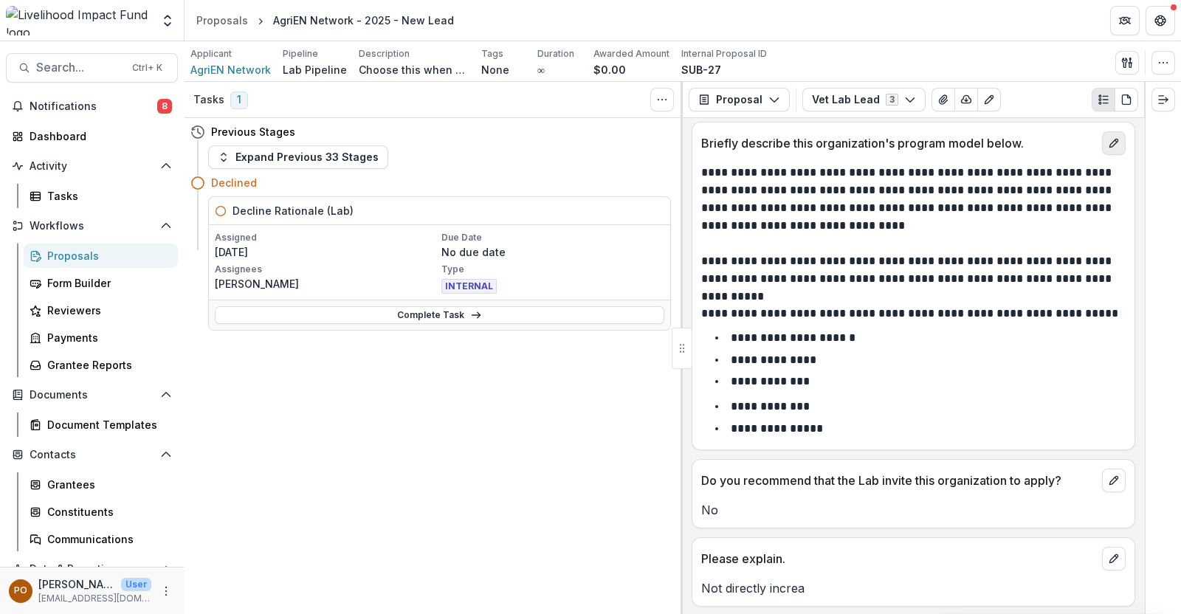
click at [1109, 138] on icon "edit" at bounding box center [1114, 143] width 12 height 12
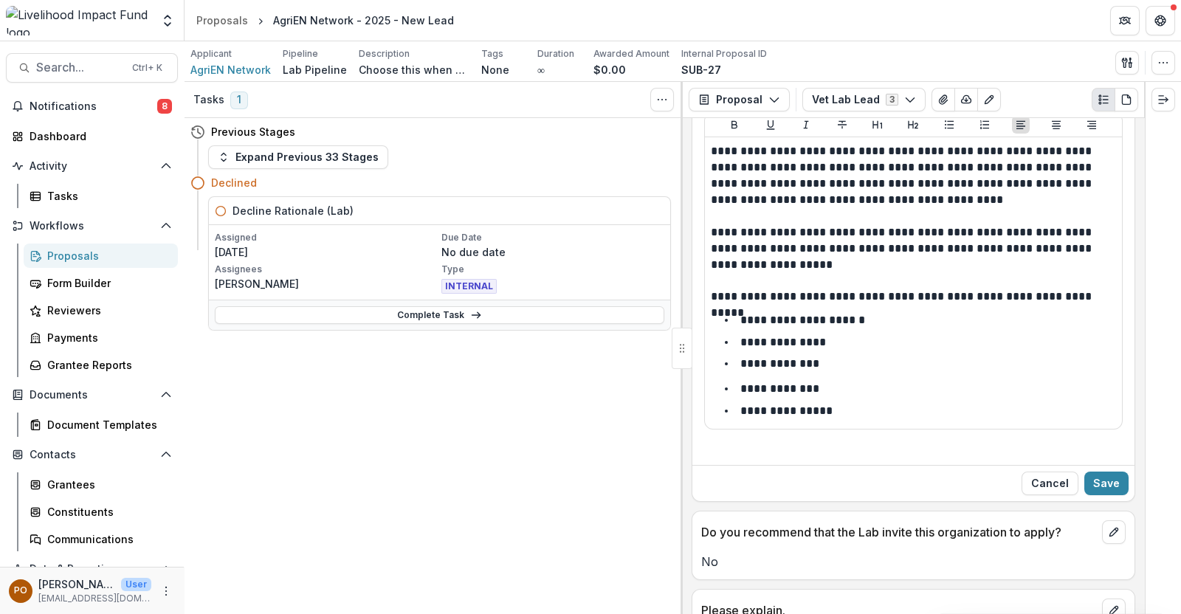
scroll to position [436, 0]
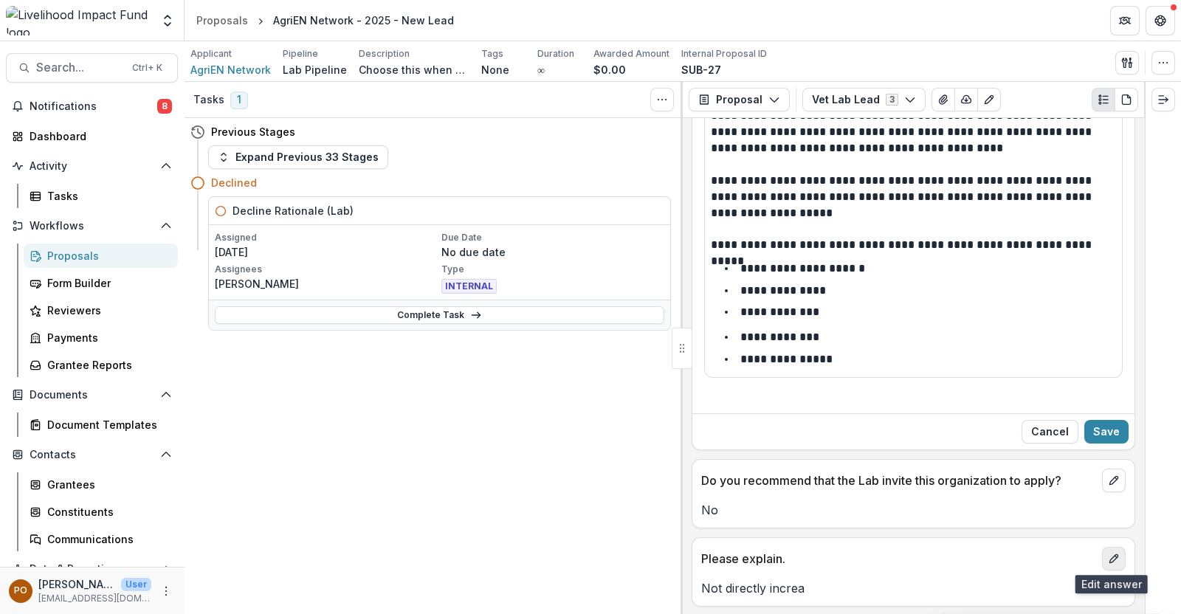
click at [1108, 555] on icon "edit" at bounding box center [1114, 559] width 12 height 12
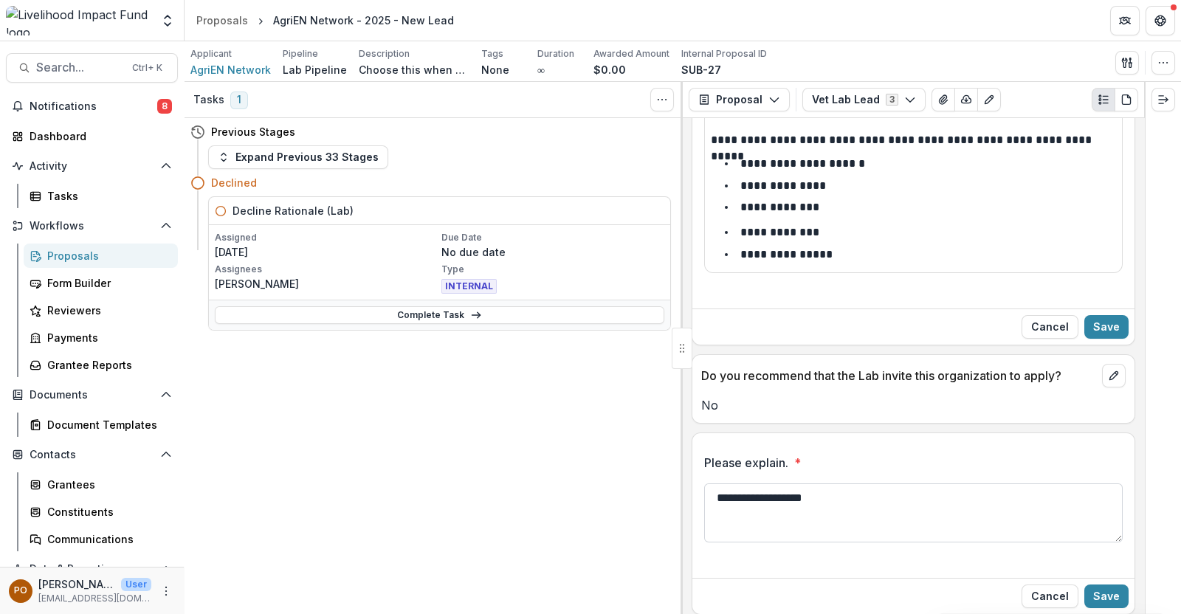
scroll to position [548, 0]
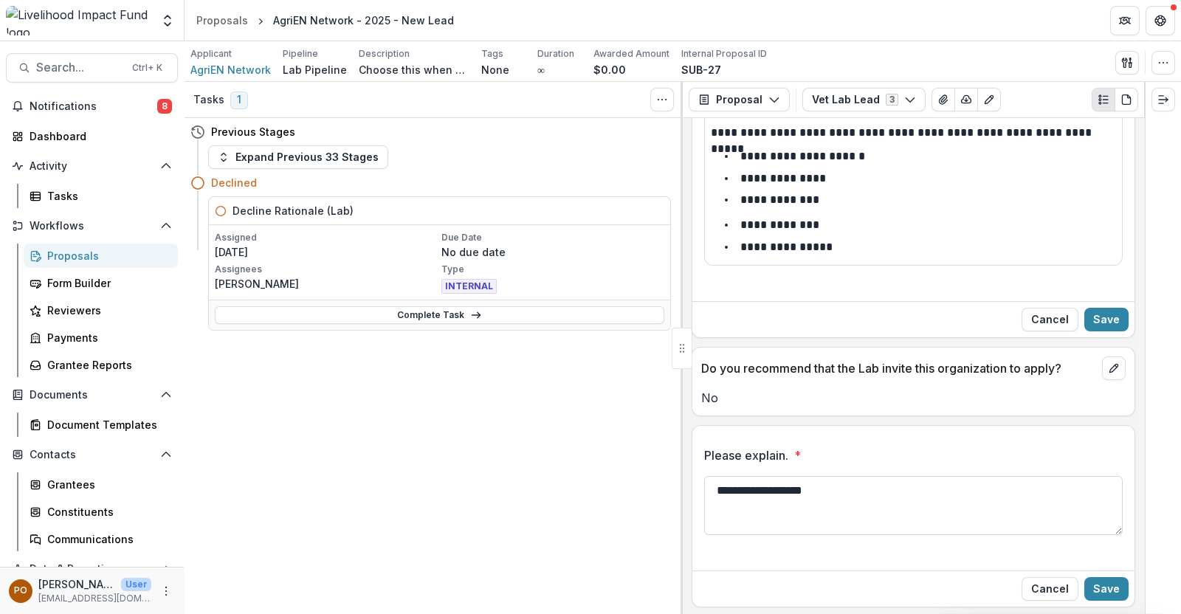
click at [823, 496] on textarea "**********" at bounding box center [913, 505] width 419 height 59
type textarea "**********"
click at [1102, 589] on button "Save" at bounding box center [1107, 589] width 44 height 24
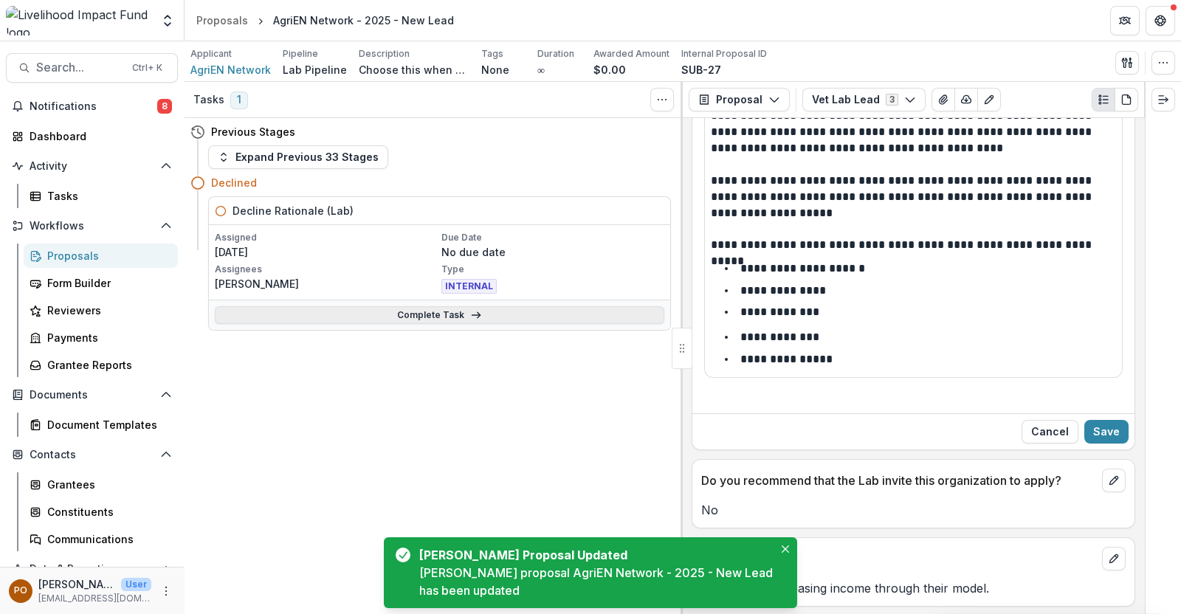
click at [423, 310] on link "Complete Task" at bounding box center [440, 315] width 450 height 18
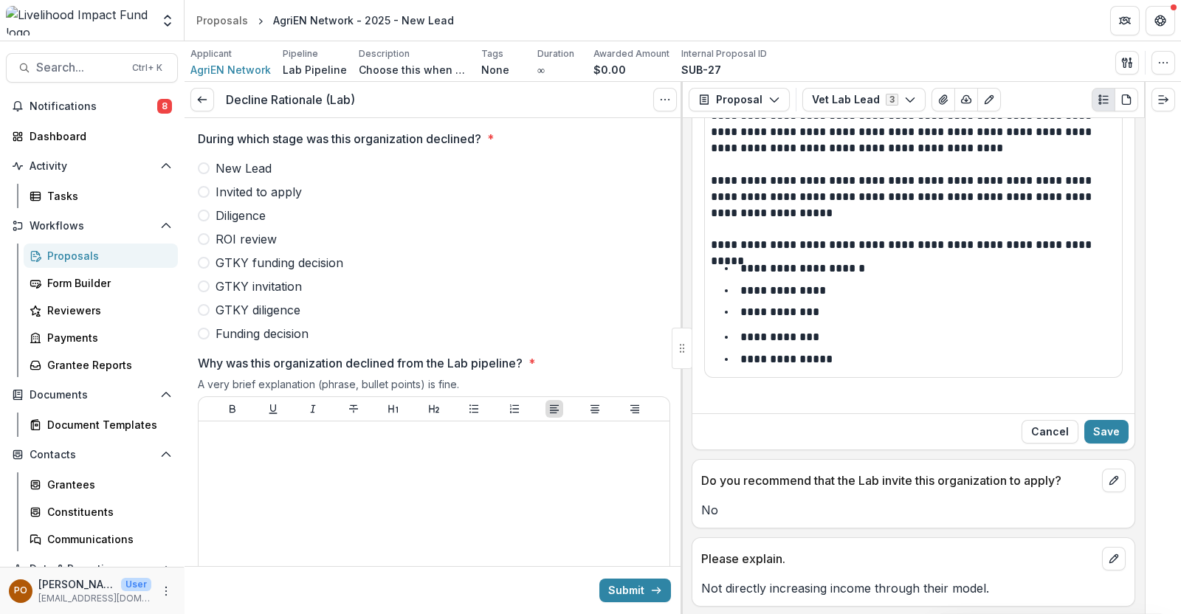
click at [204, 165] on span at bounding box center [204, 168] width 12 height 12
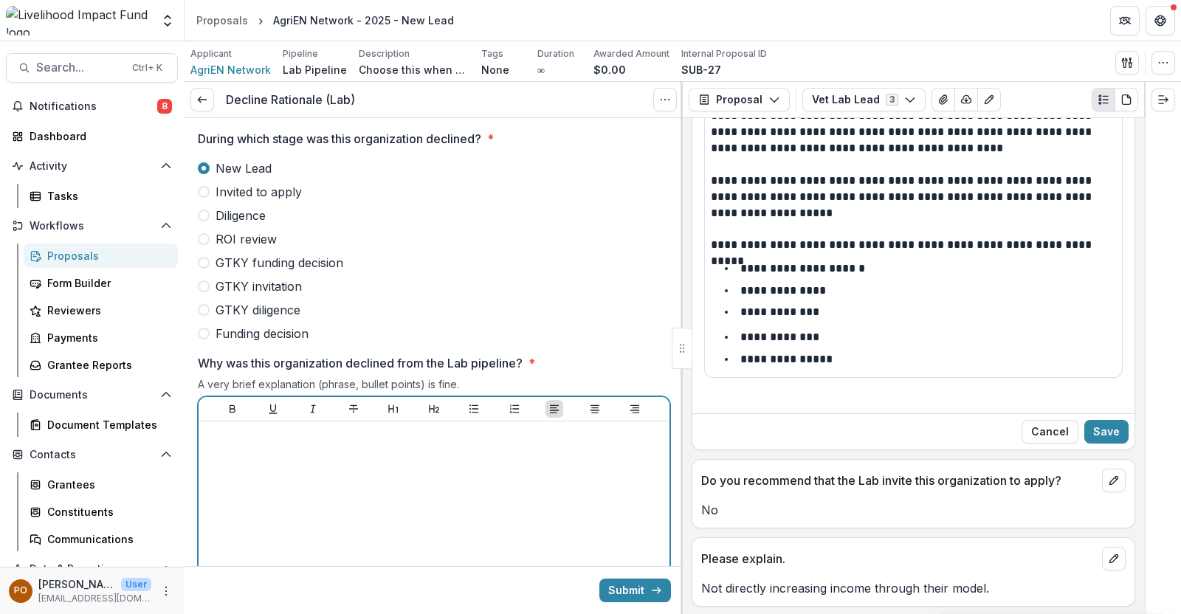
click at [276, 452] on div at bounding box center [434, 539] width 459 height 222
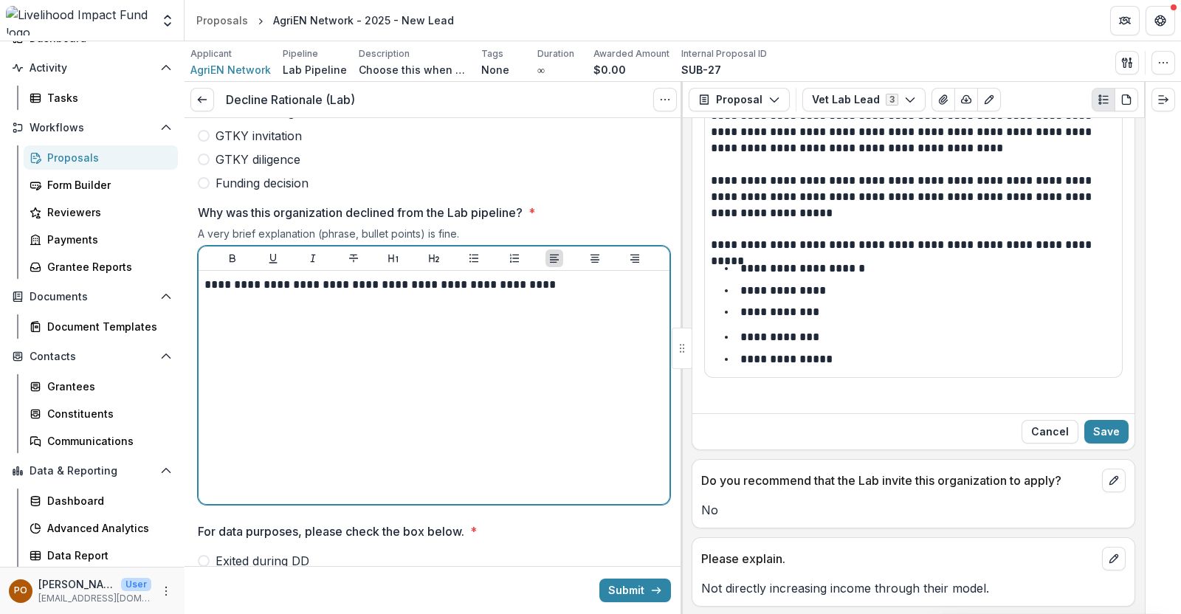
scroll to position [200, 0]
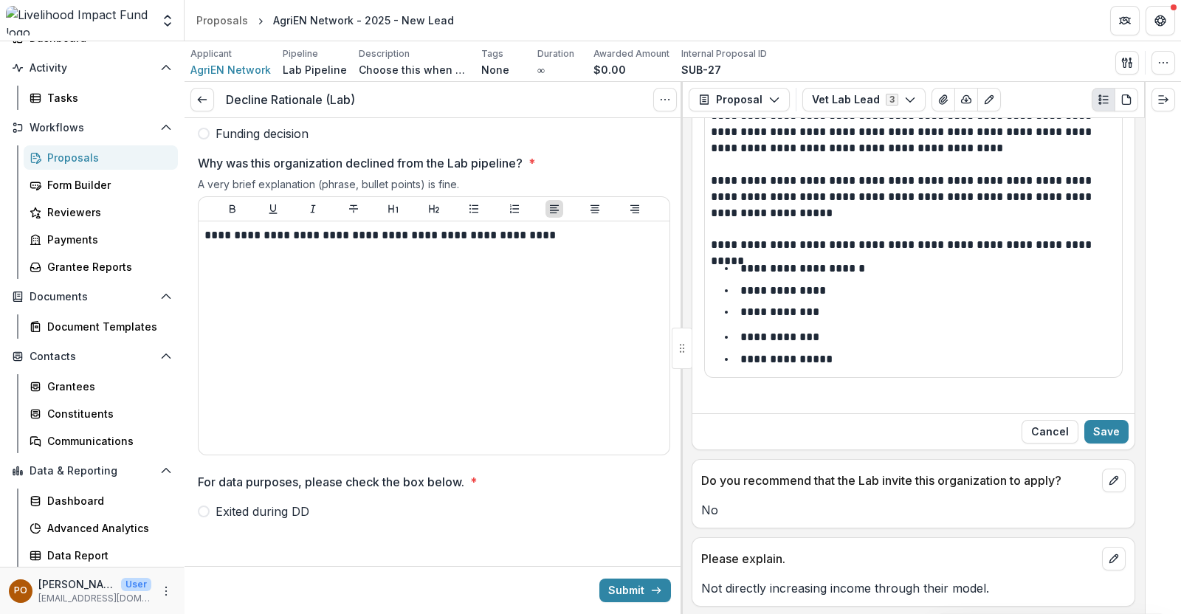
click at [198, 512] on span at bounding box center [204, 512] width 12 height 12
click at [614, 582] on button "Submit" at bounding box center [636, 591] width 72 height 24
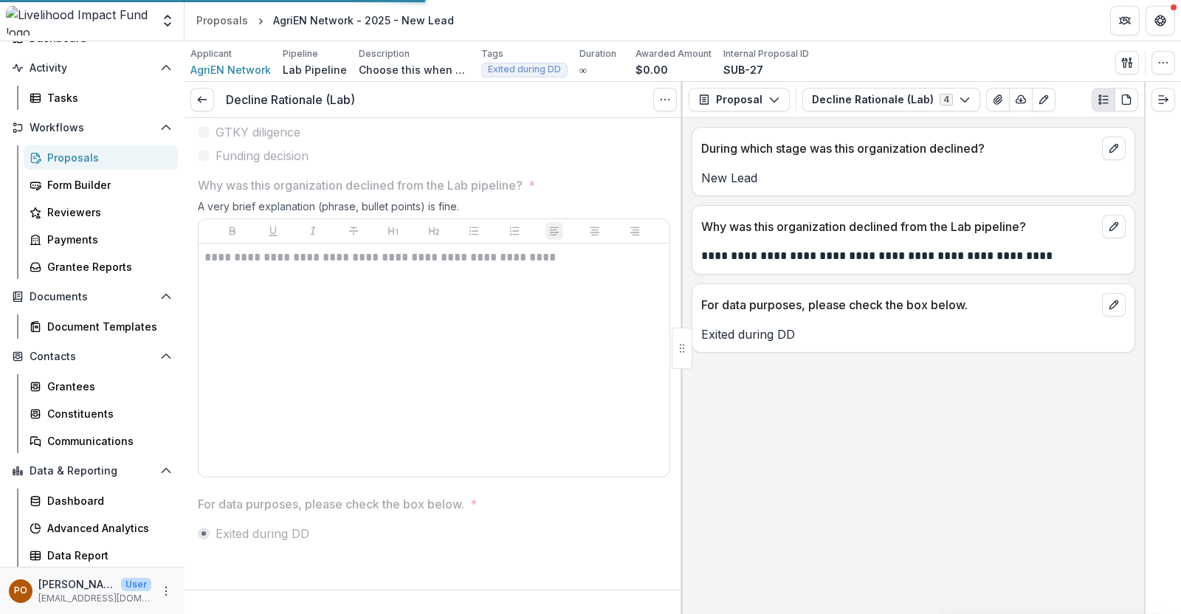
scroll to position [176, 0]
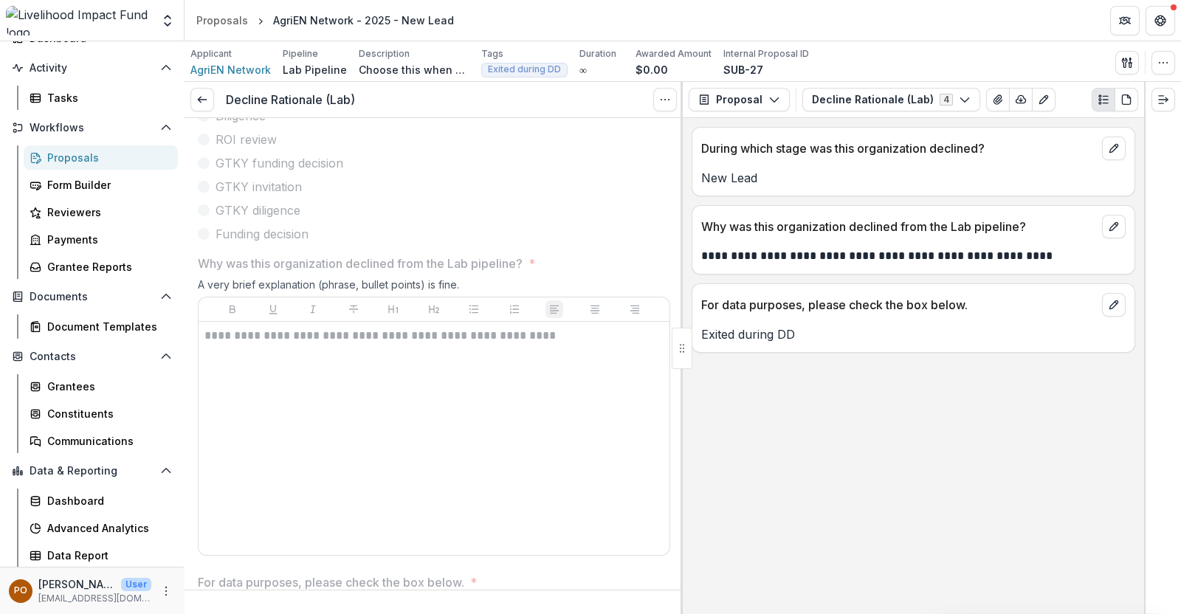
scroll to position [176, 0]
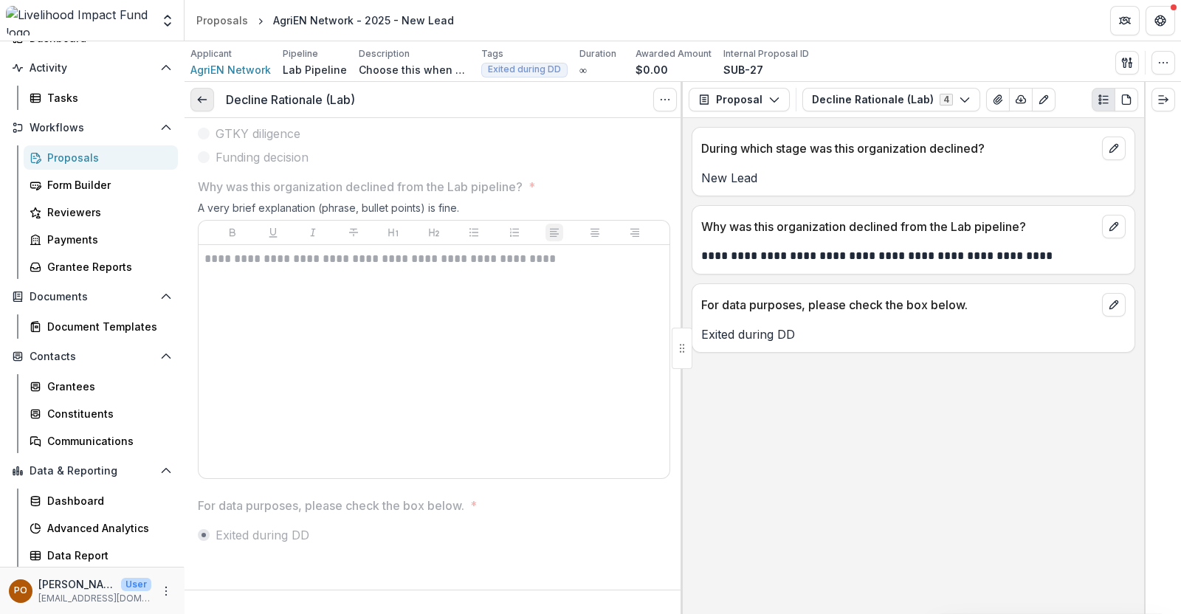
click at [199, 88] on link at bounding box center [203, 100] width 24 height 24
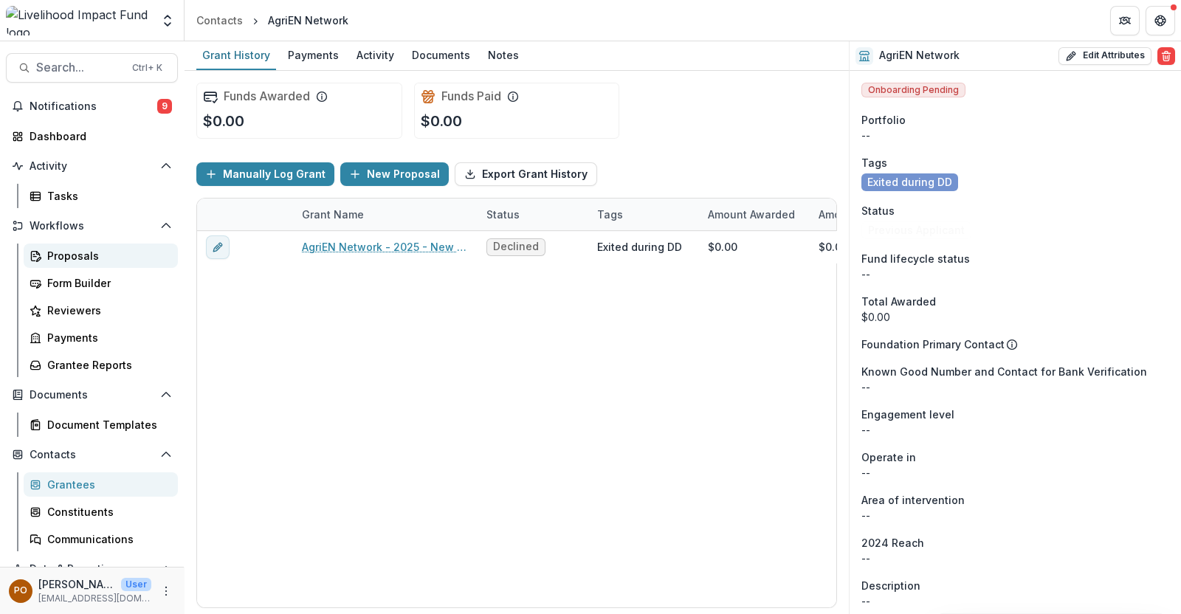
click at [60, 253] on div "Proposals" at bounding box center [106, 256] width 119 height 16
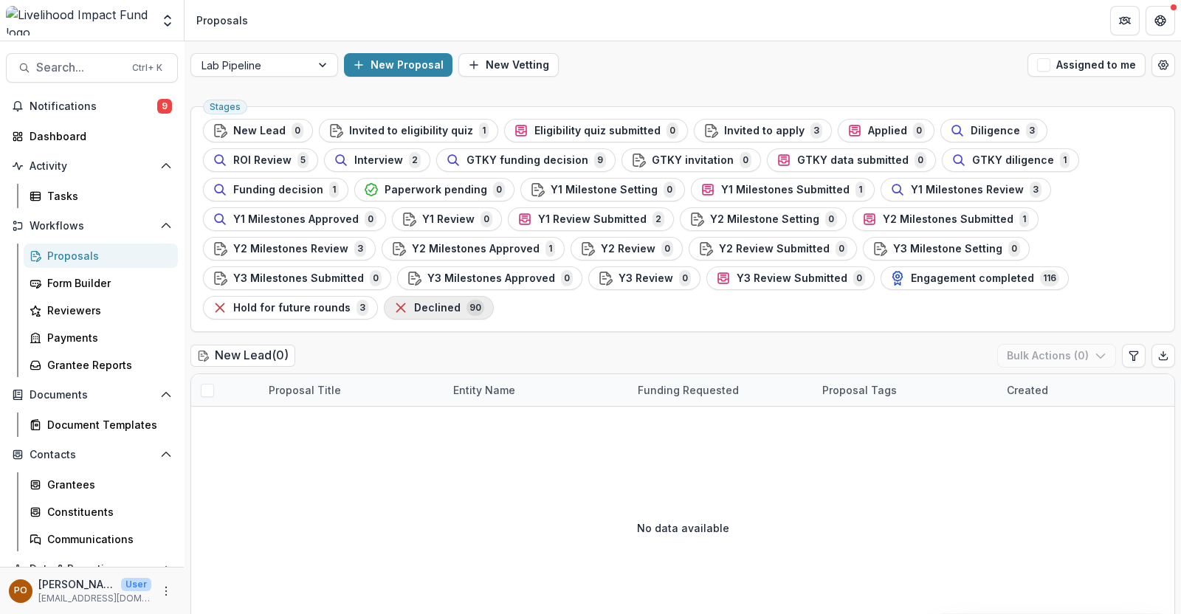
click at [461, 302] on span "Declined" at bounding box center [437, 308] width 47 height 13
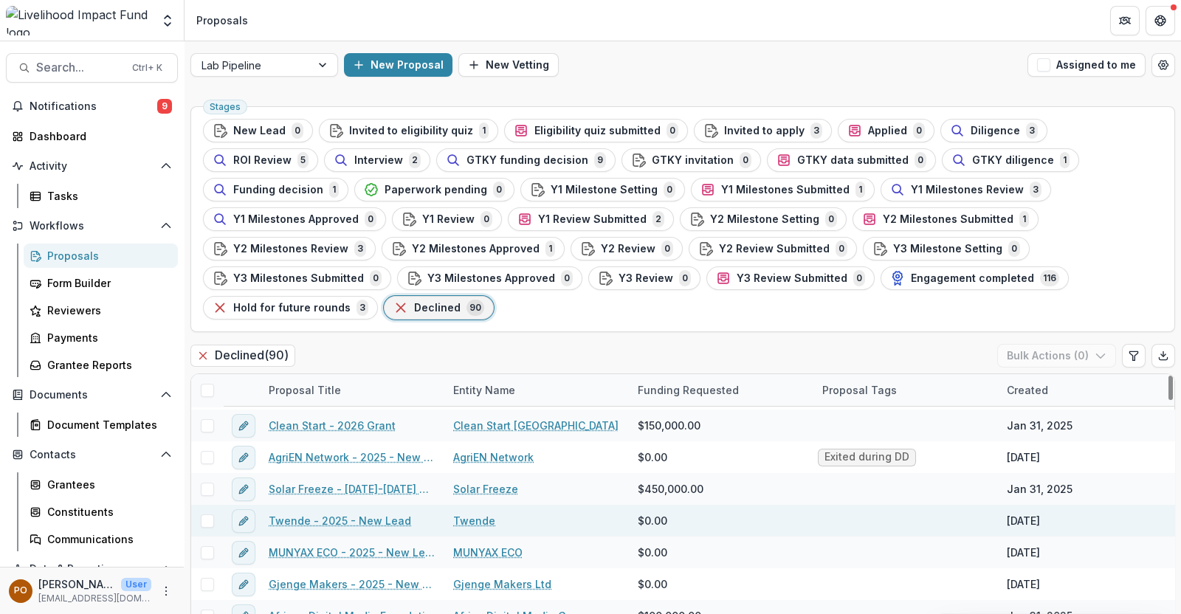
scroll to position [184, 0]
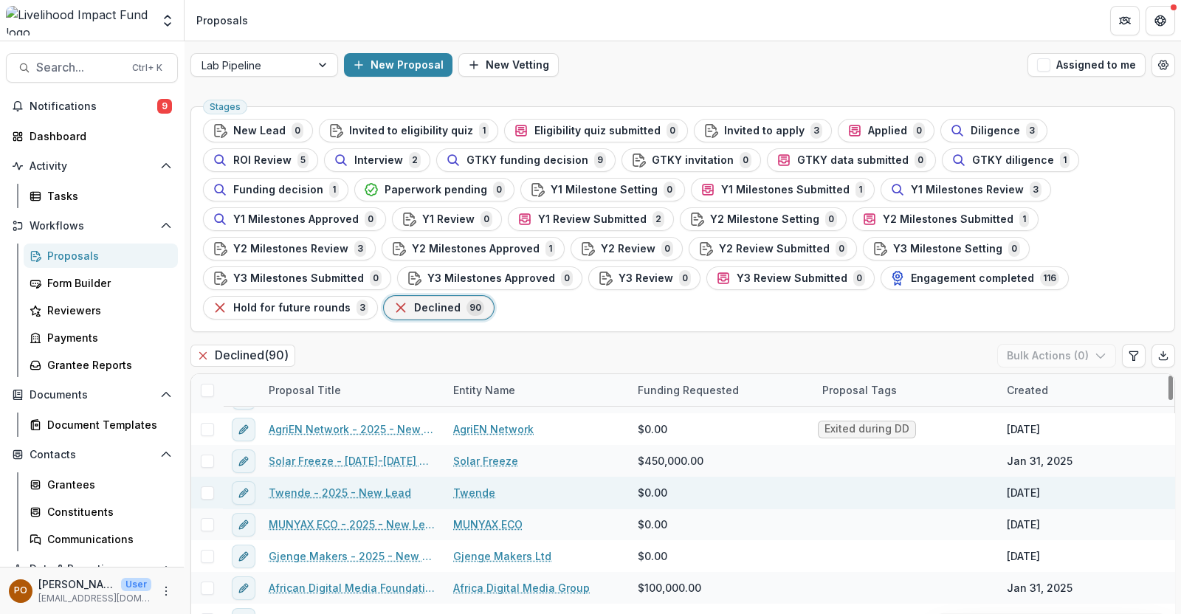
click at [485, 485] on link "Twende" at bounding box center [474, 493] width 42 height 16
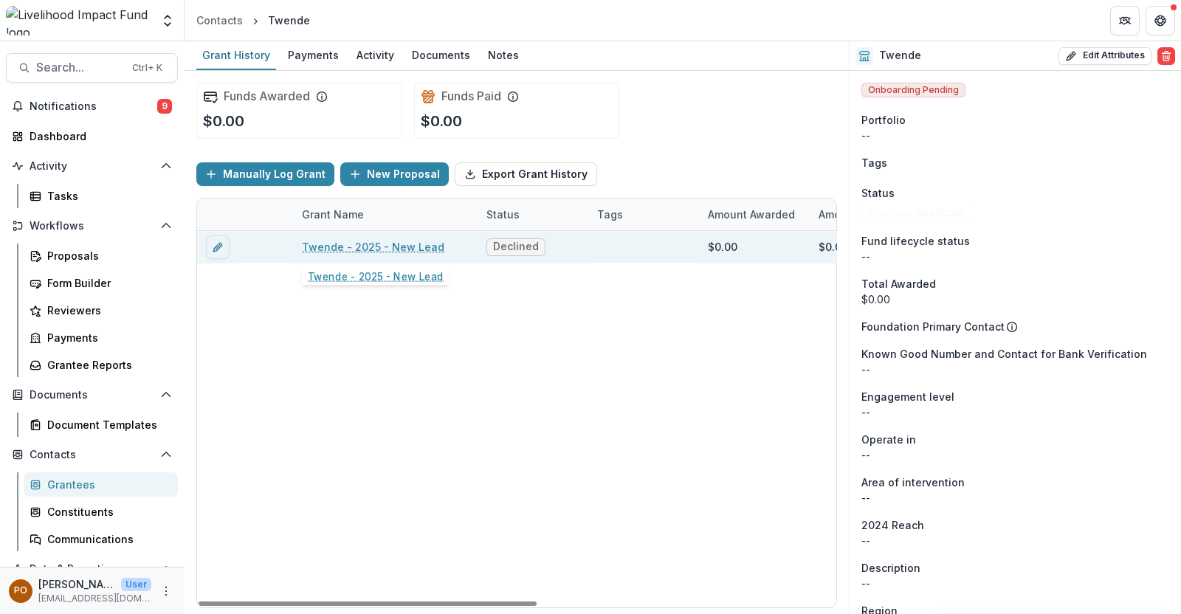
click at [391, 241] on link "Twende - 2025 - New Lead" at bounding box center [373, 247] width 143 height 16
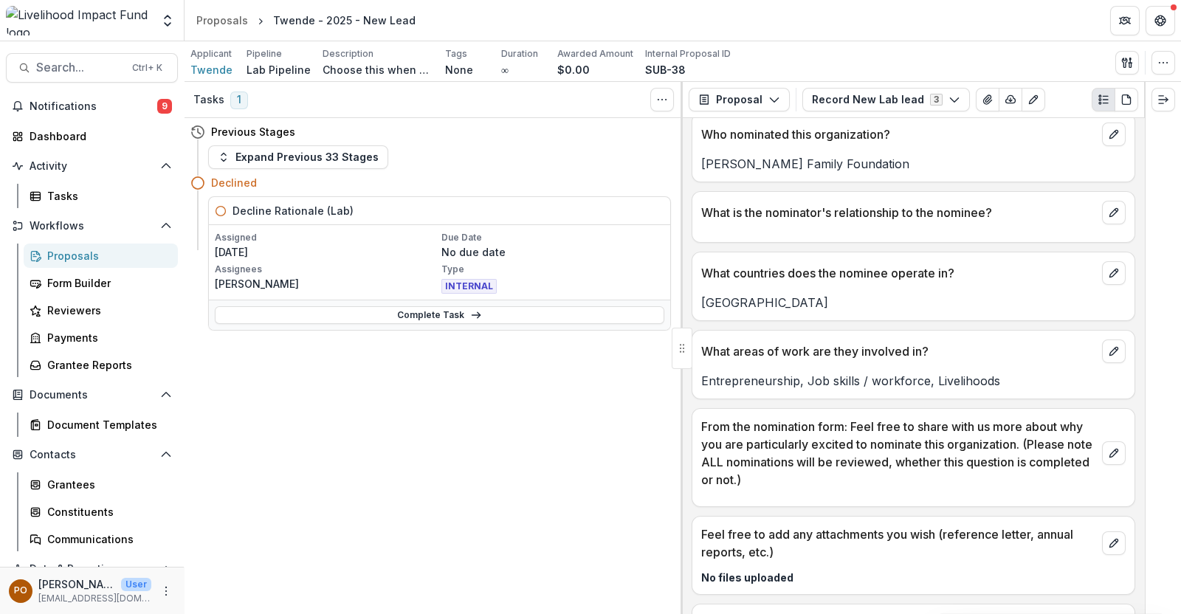
scroll to position [277, 0]
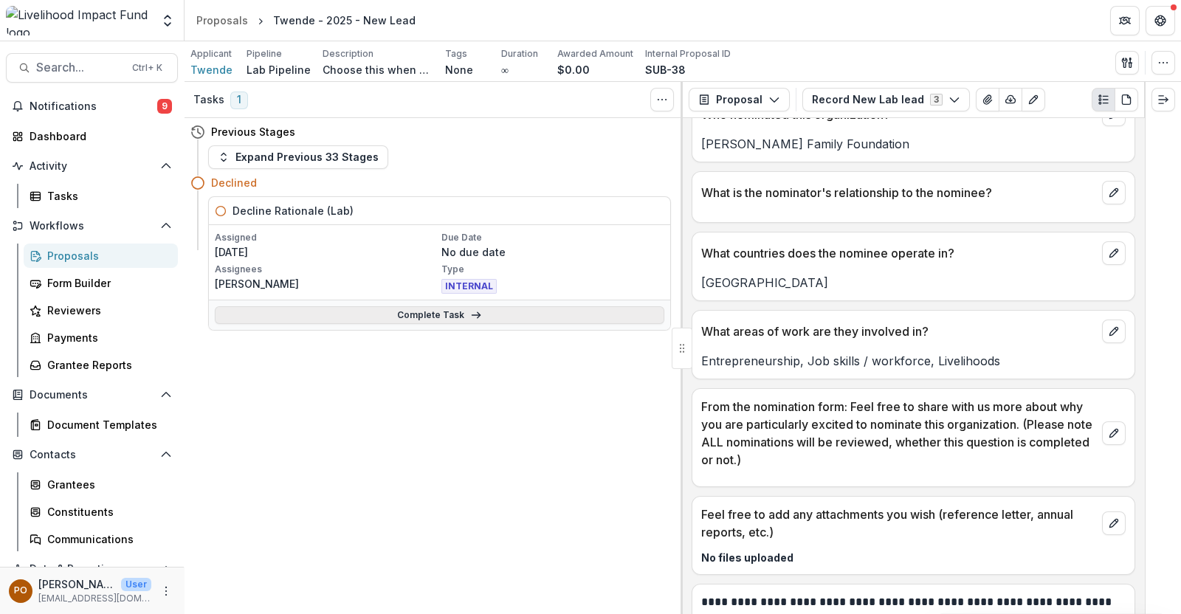
click at [411, 315] on link "Complete Task" at bounding box center [440, 315] width 450 height 18
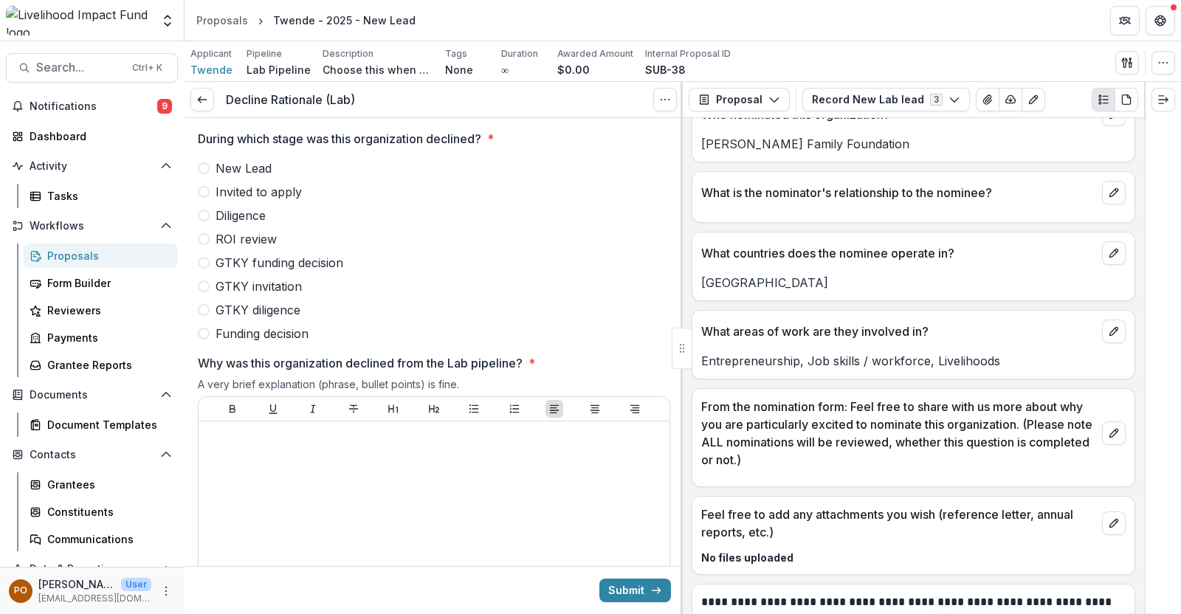
click at [200, 166] on span at bounding box center [204, 168] width 12 height 12
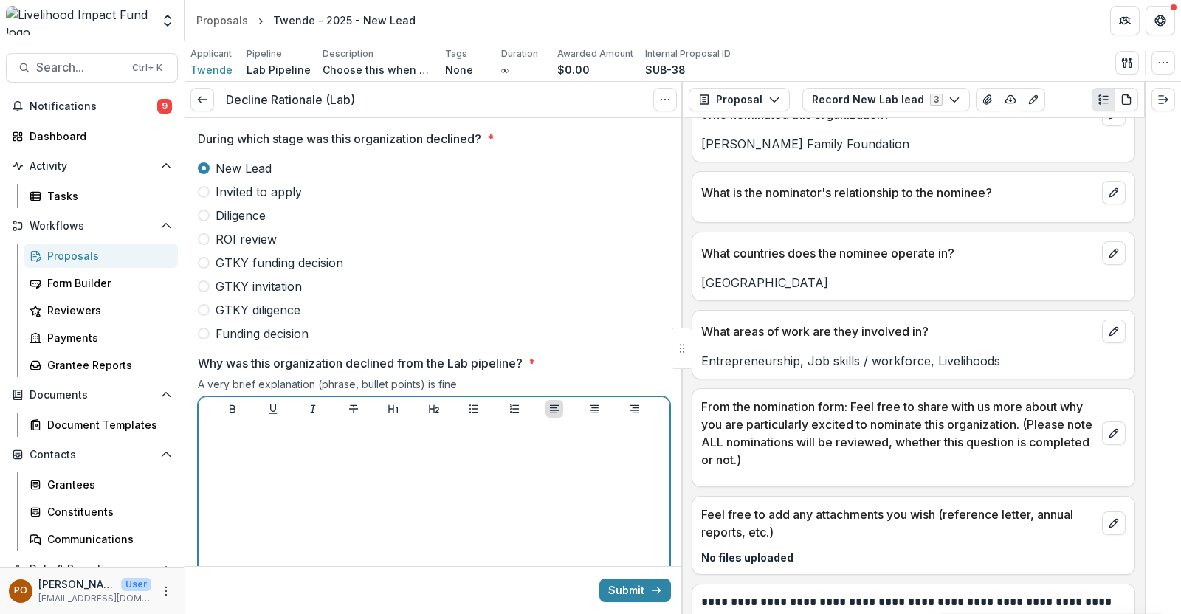
click at [272, 424] on div at bounding box center [434, 538] width 471 height 233
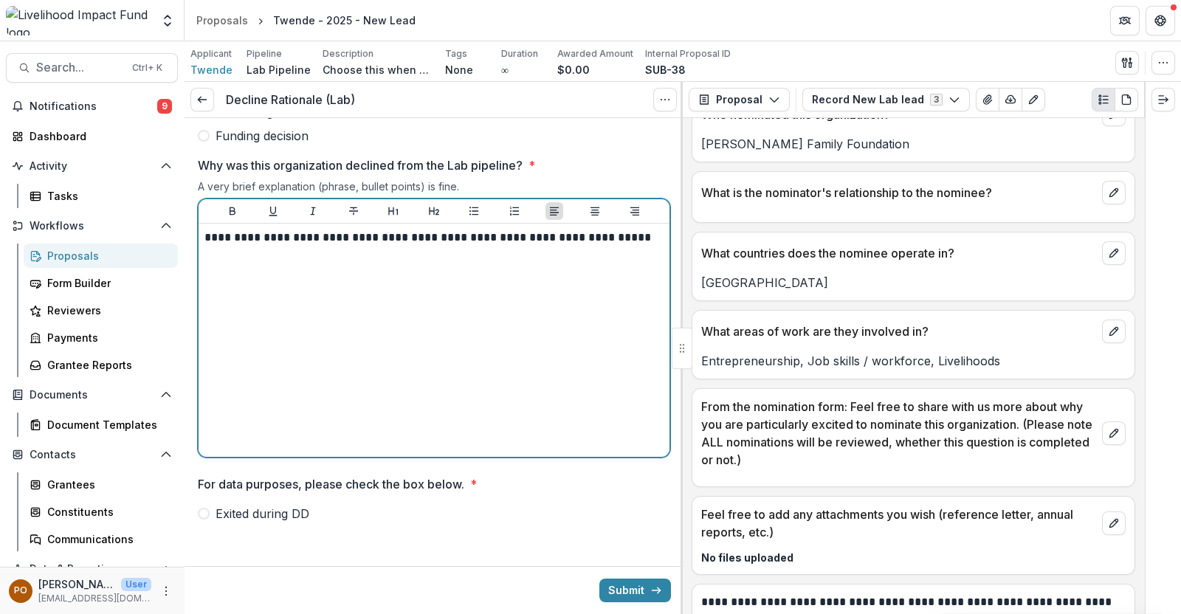
scroll to position [200, 0]
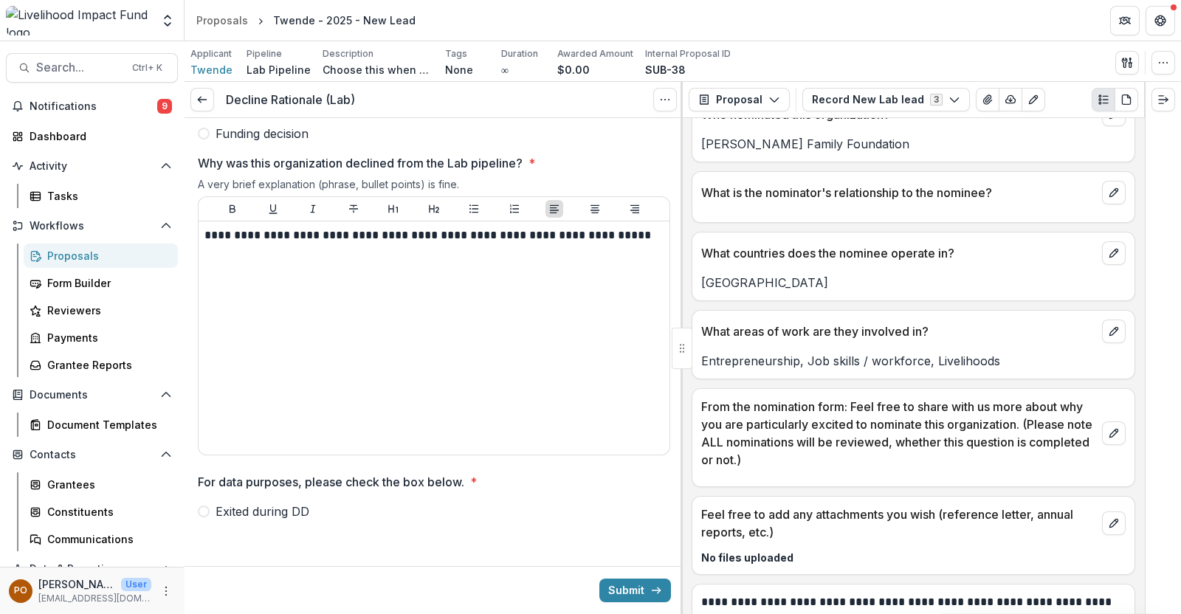
click at [202, 509] on span at bounding box center [204, 512] width 12 height 12
click at [629, 589] on button "Submit" at bounding box center [636, 591] width 72 height 24
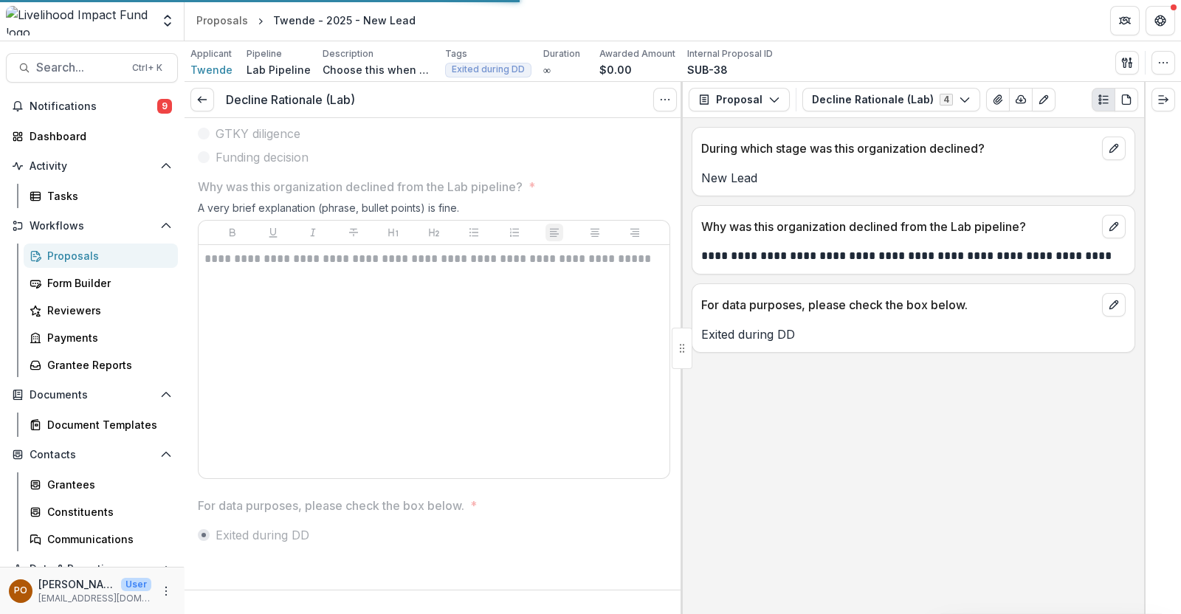
scroll to position [0, 0]
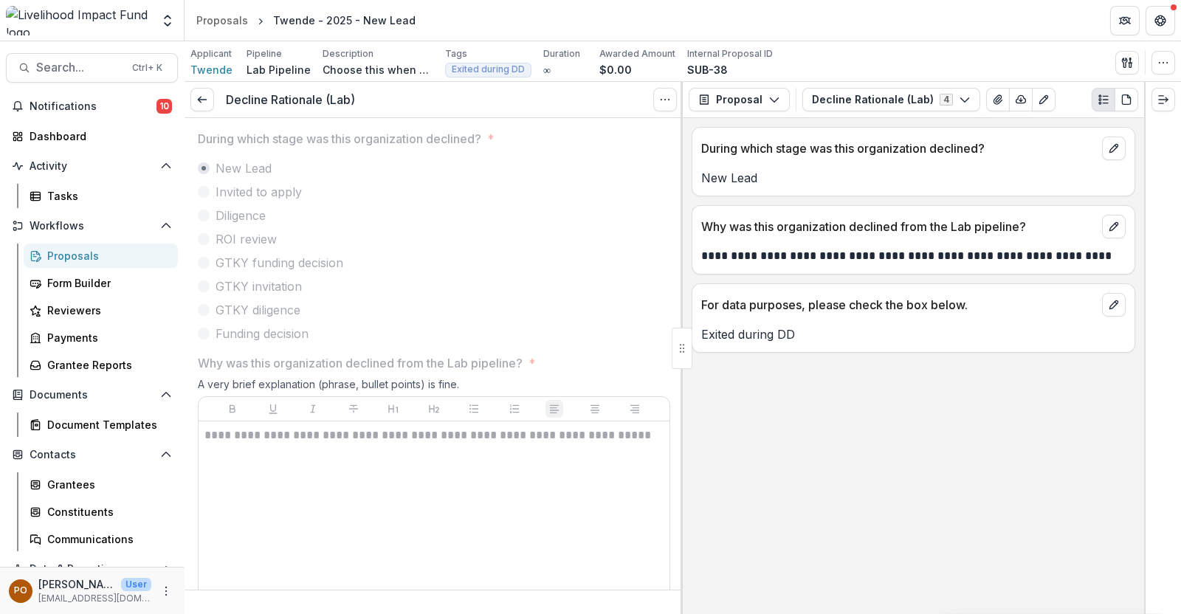
click at [70, 255] on div "Proposals" at bounding box center [106, 256] width 119 height 16
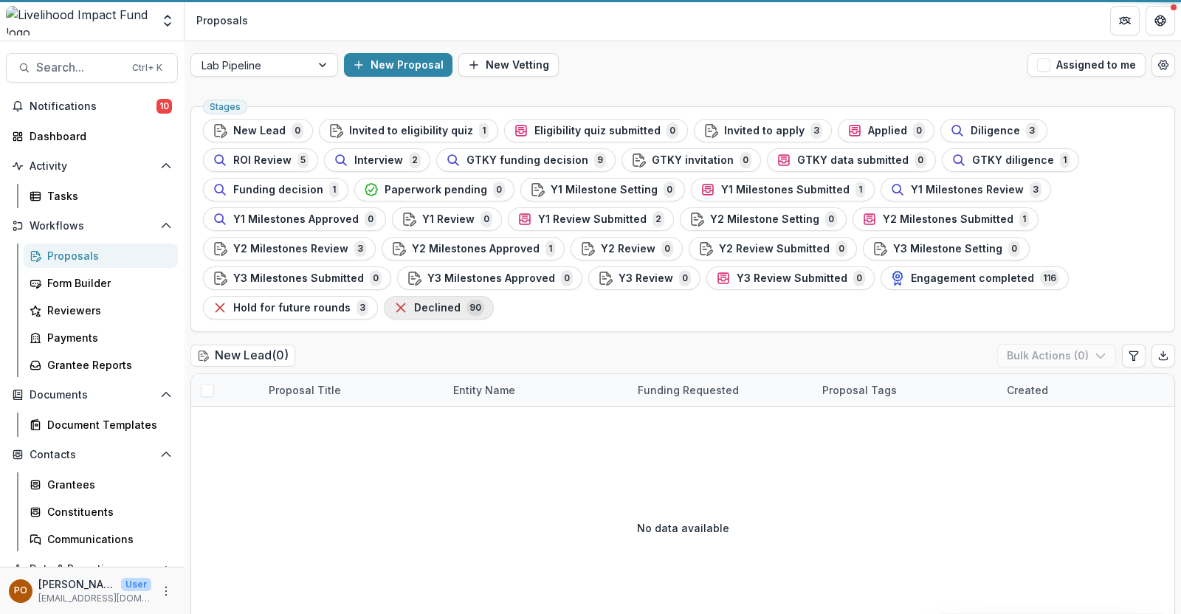
click at [461, 302] on span "Declined" at bounding box center [437, 308] width 47 height 13
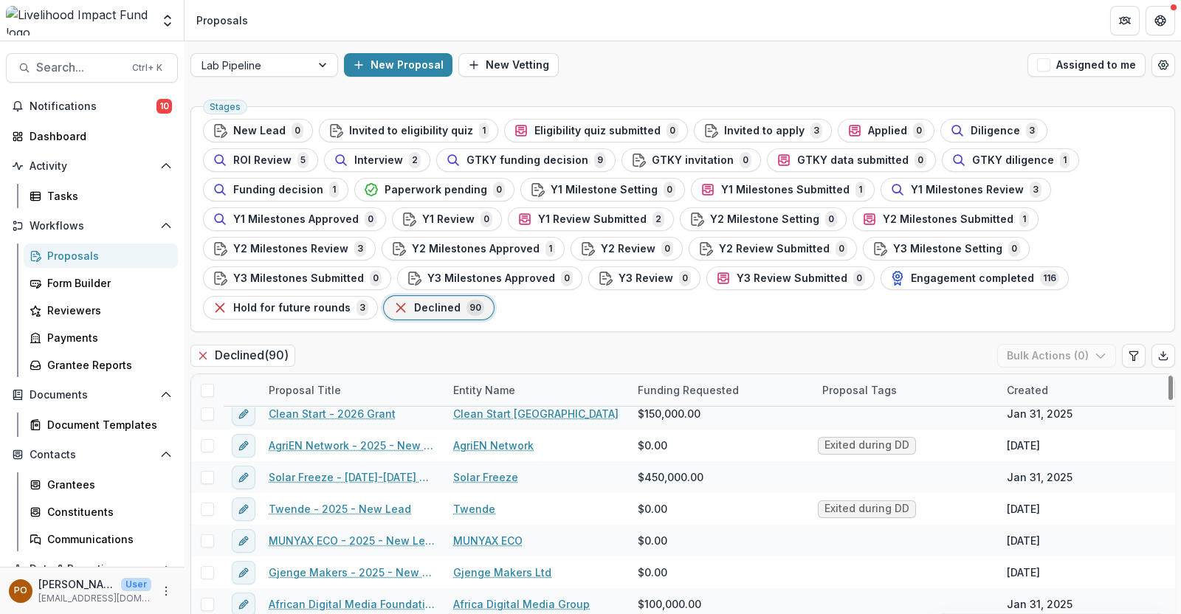
scroll to position [184, 0]
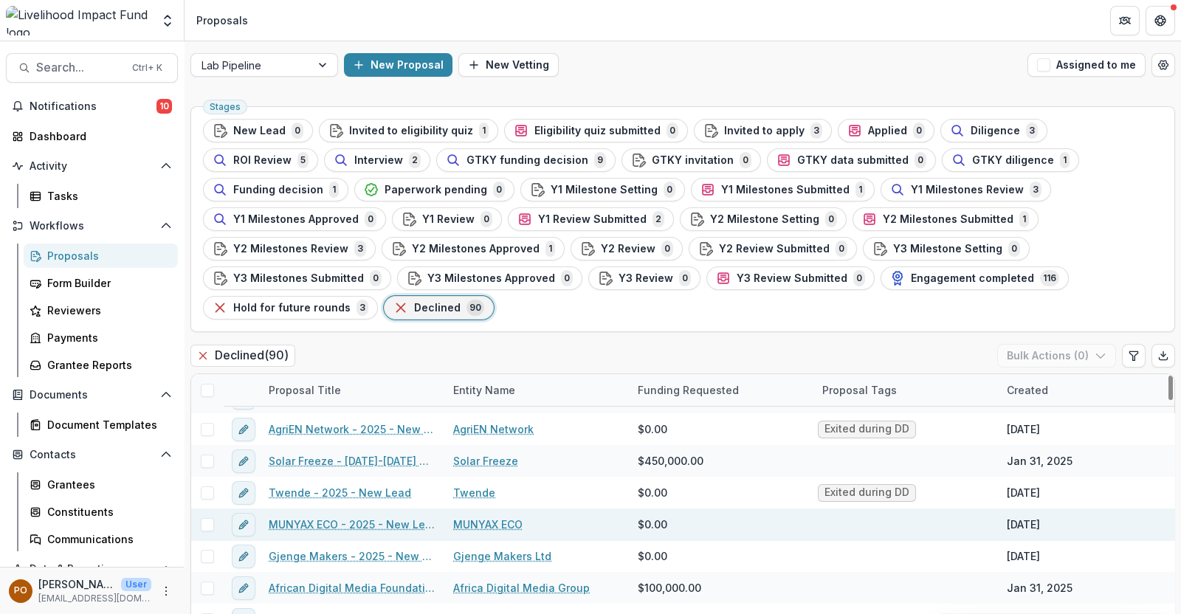
click at [478, 517] on link "MUNYAX ECO" at bounding box center [487, 525] width 69 height 16
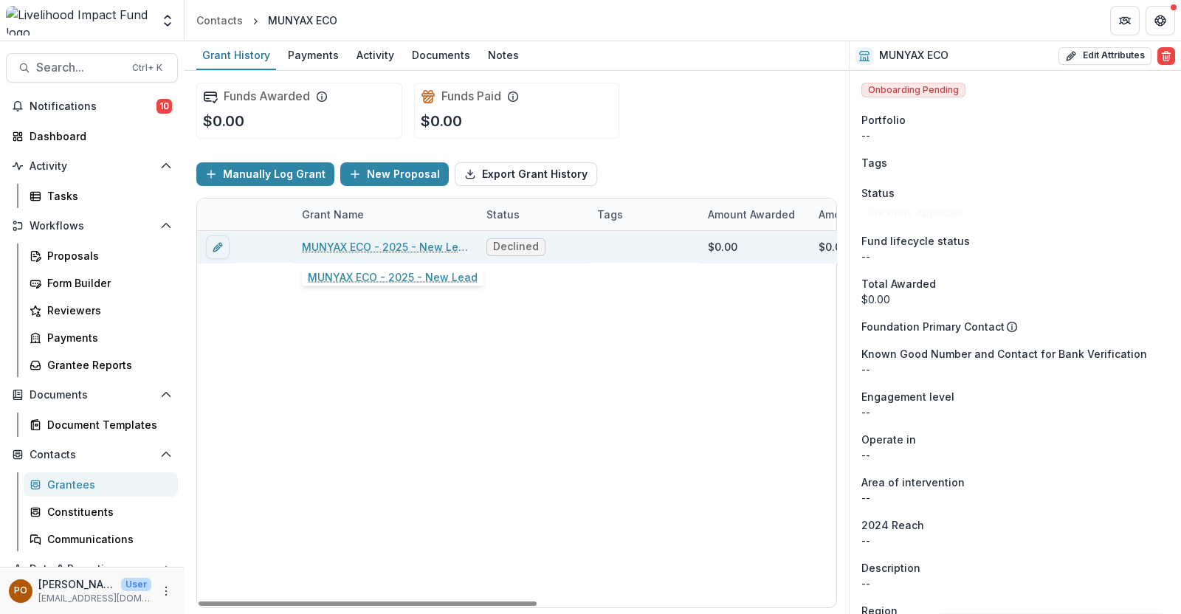
click at [366, 245] on link "MUNYAX ECO - 2025 - New Lead" at bounding box center [385, 247] width 167 height 16
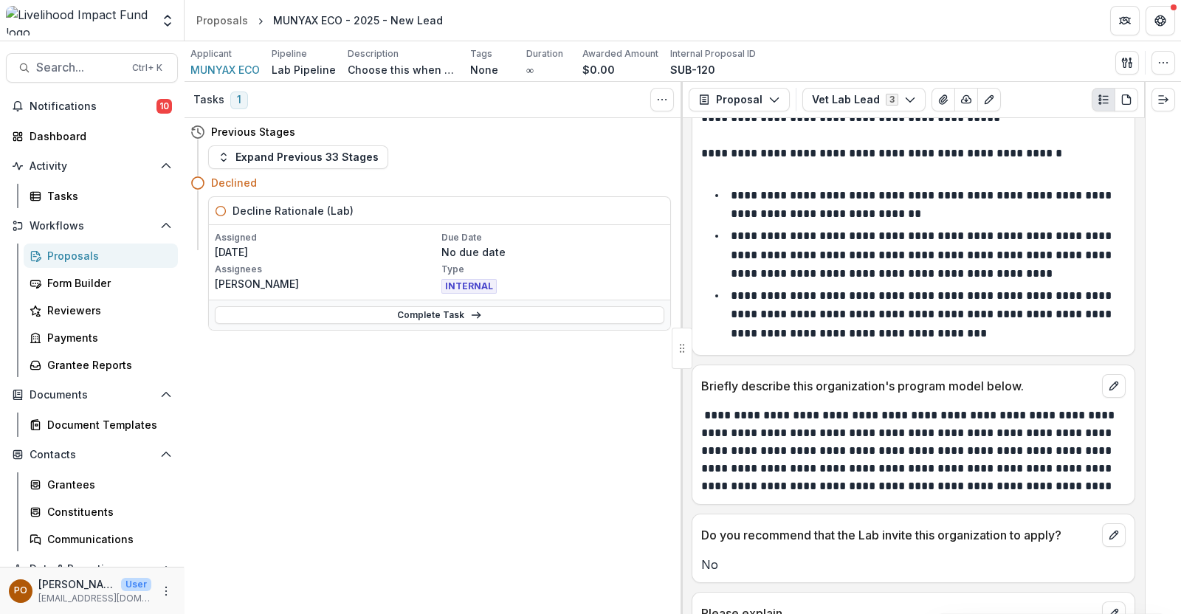
scroll to position [152, 0]
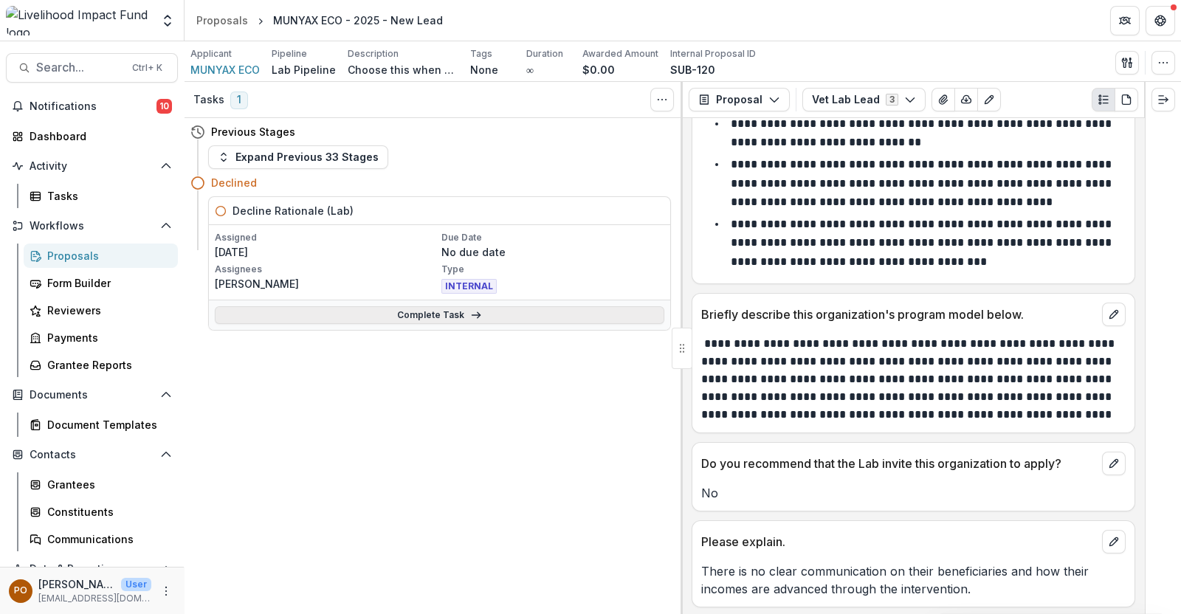
click at [419, 317] on link "Complete Task" at bounding box center [440, 315] width 450 height 18
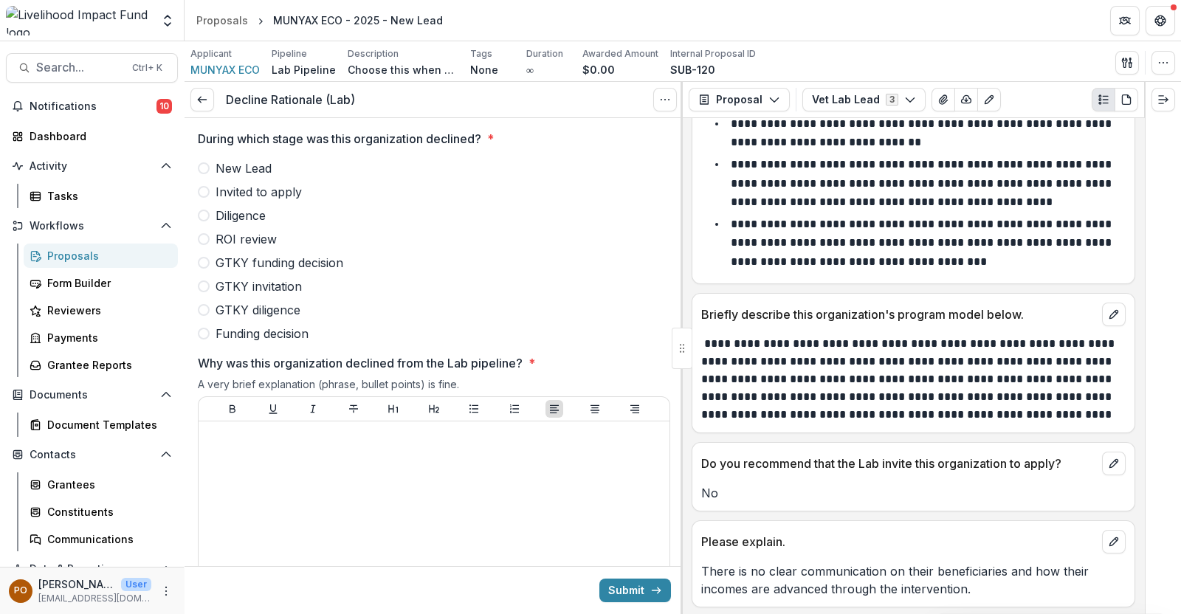
click at [207, 169] on span at bounding box center [204, 168] width 12 height 12
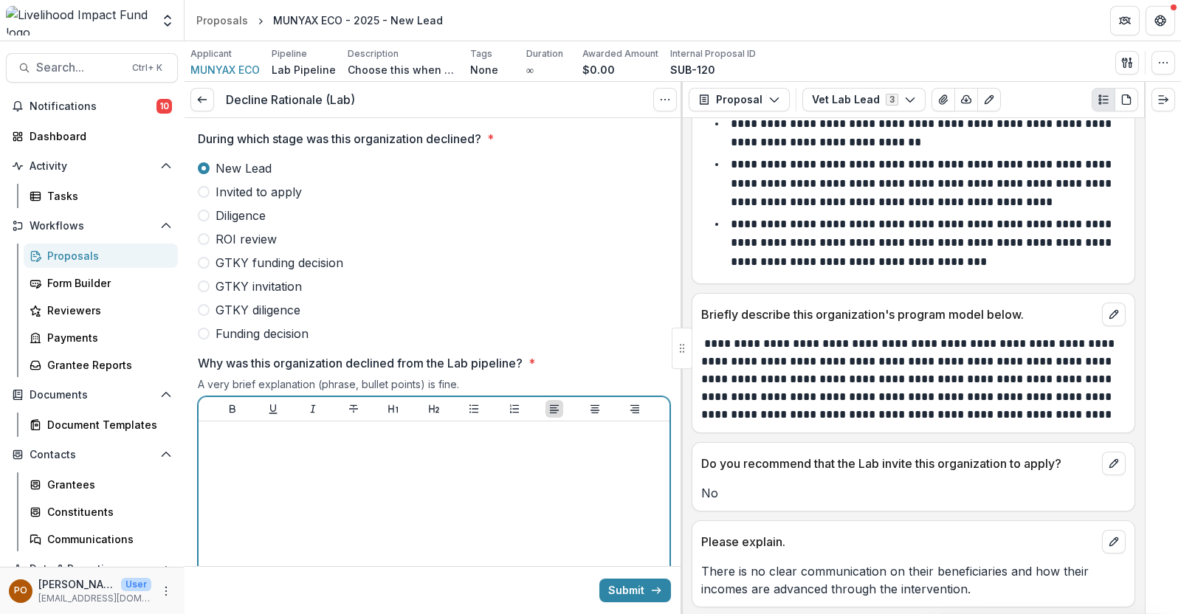
click at [303, 489] on div at bounding box center [434, 539] width 459 height 222
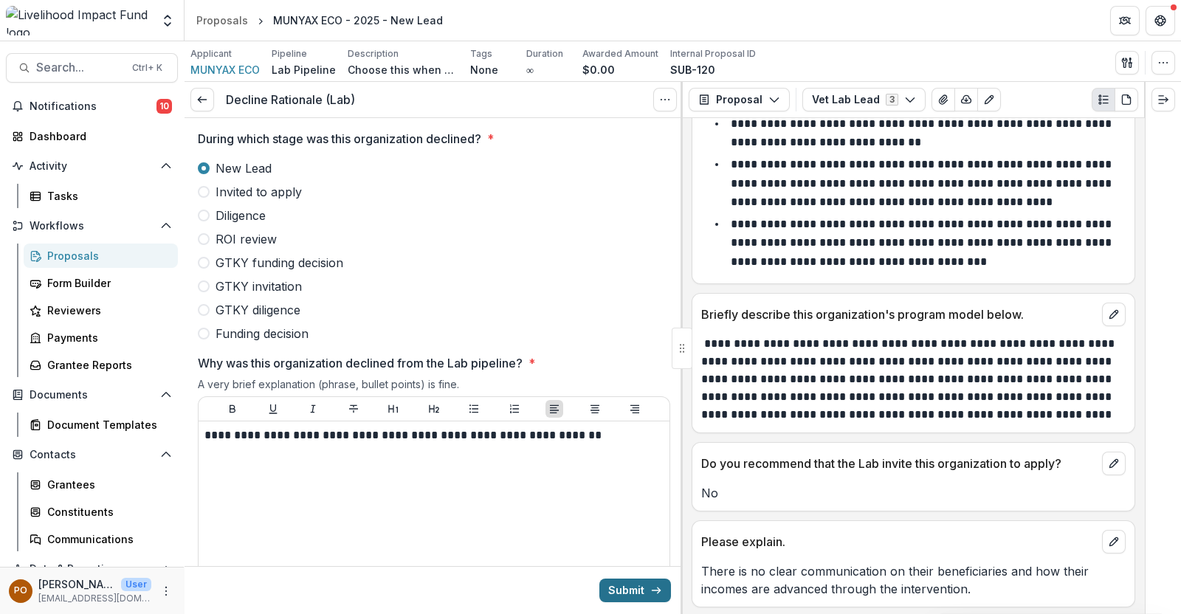
click at [614, 592] on button "Submit" at bounding box center [636, 591] width 72 height 24
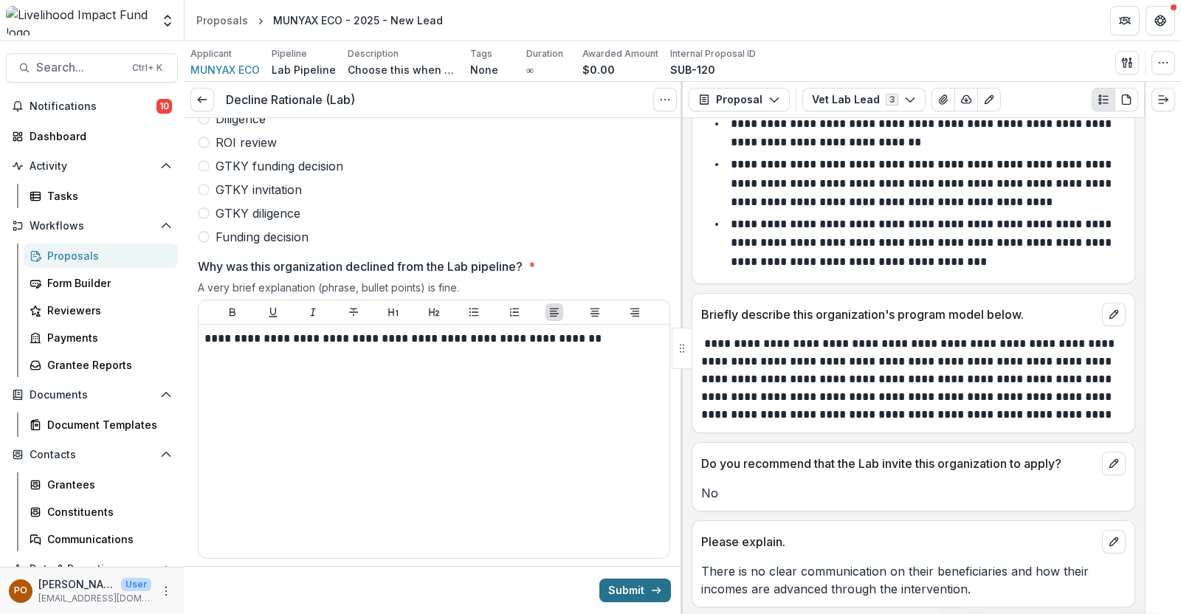
click at [621, 593] on button "Submit" at bounding box center [636, 591] width 72 height 24
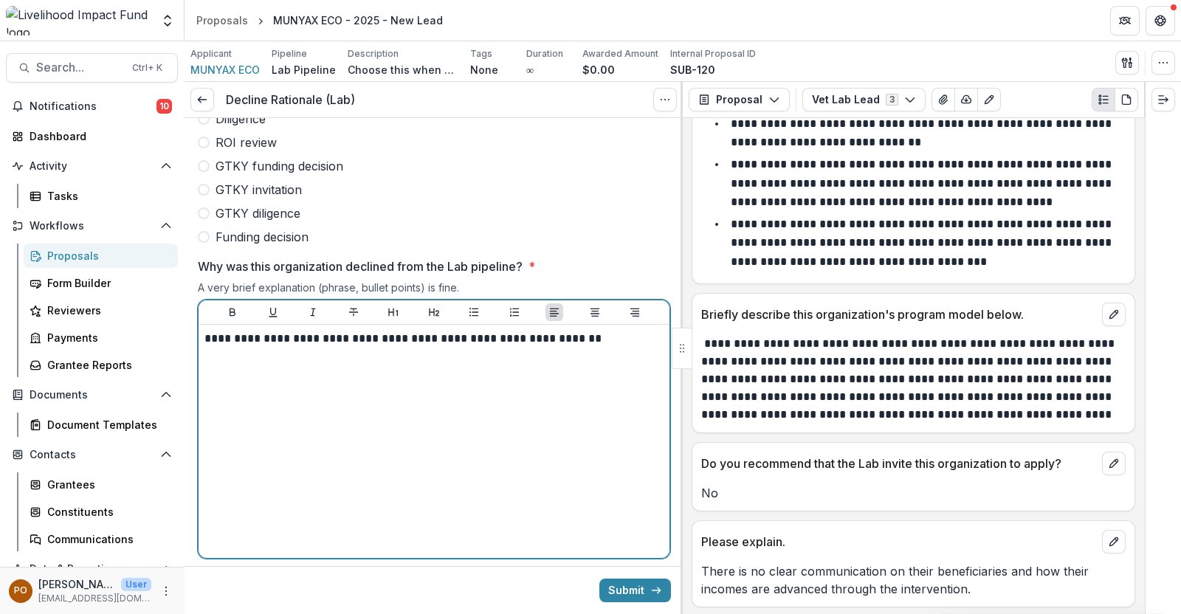
click at [585, 340] on p "**********" at bounding box center [434, 339] width 458 height 16
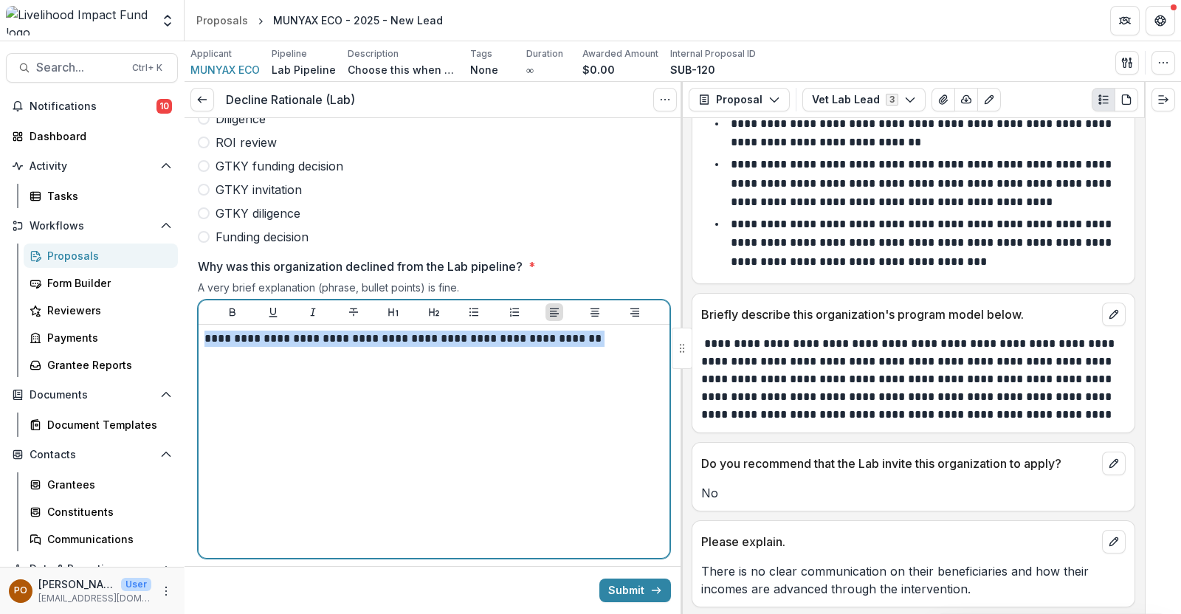
drag, startPoint x: 584, startPoint y: 334, endPoint x: 174, endPoint y: 349, distance: 410.1
click at [174, 349] on main "Search... Ctrl + K Notifications 10 Dashboard Activity Tasks Workflows Proposal…" at bounding box center [590, 327] width 1181 height 573
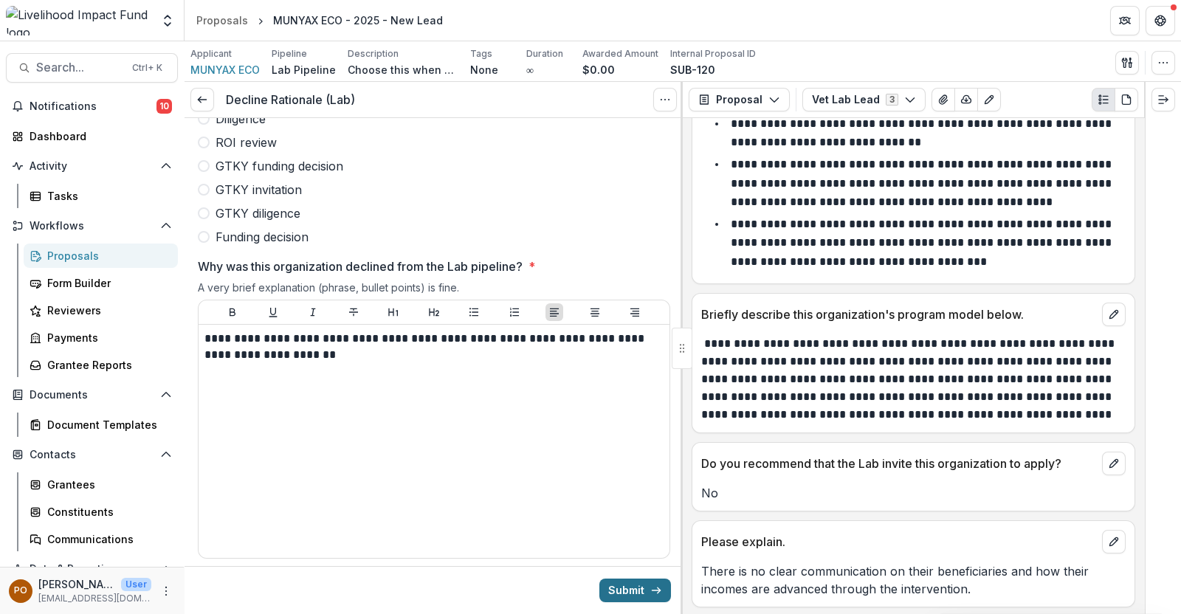
click at [627, 581] on button "Submit" at bounding box center [636, 591] width 72 height 24
click at [624, 585] on button "Submit" at bounding box center [636, 591] width 72 height 24
click at [623, 570] on div "Submit" at bounding box center [434, 590] width 498 height 48
click at [626, 589] on button "Submit" at bounding box center [636, 591] width 72 height 24
